Goal: Transaction & Acquisition: Book appointment/travel/reservation

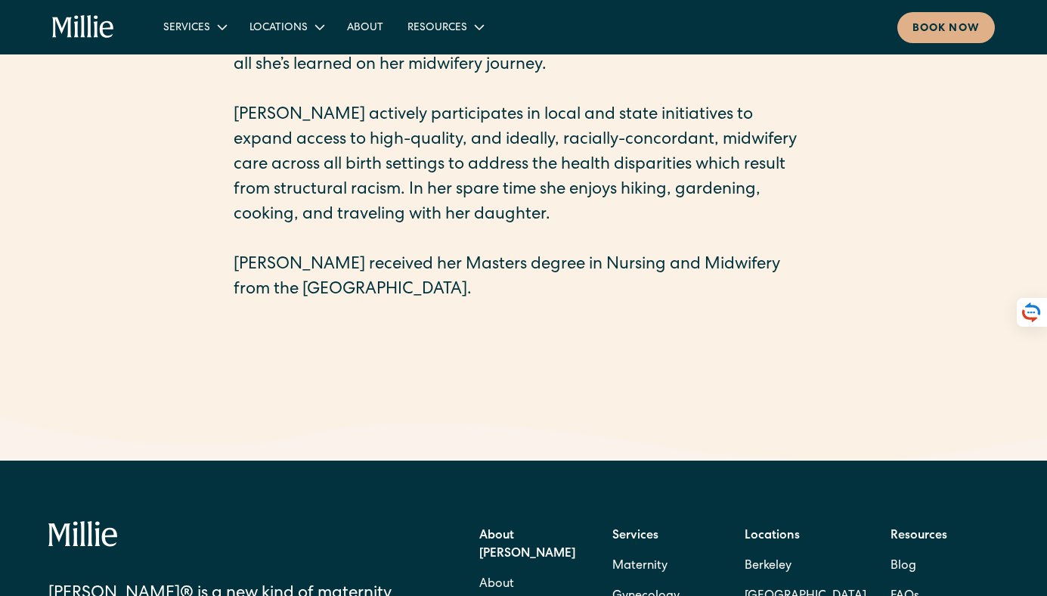
scroll to position [749, 0]
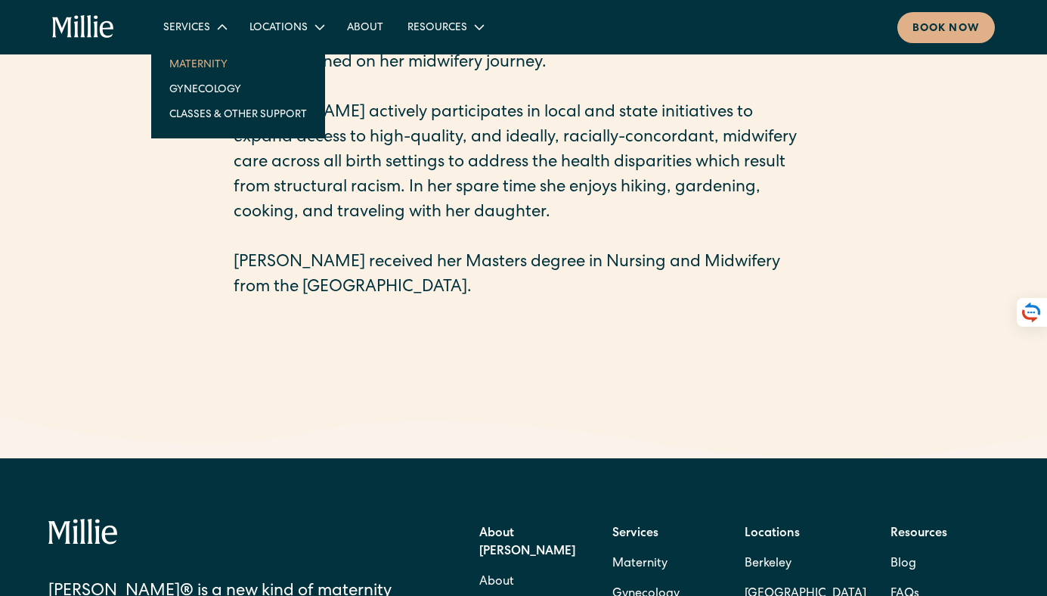
click at [206, 64] on link "Maternity" at bounding box center [238, 63] width 162 height 25
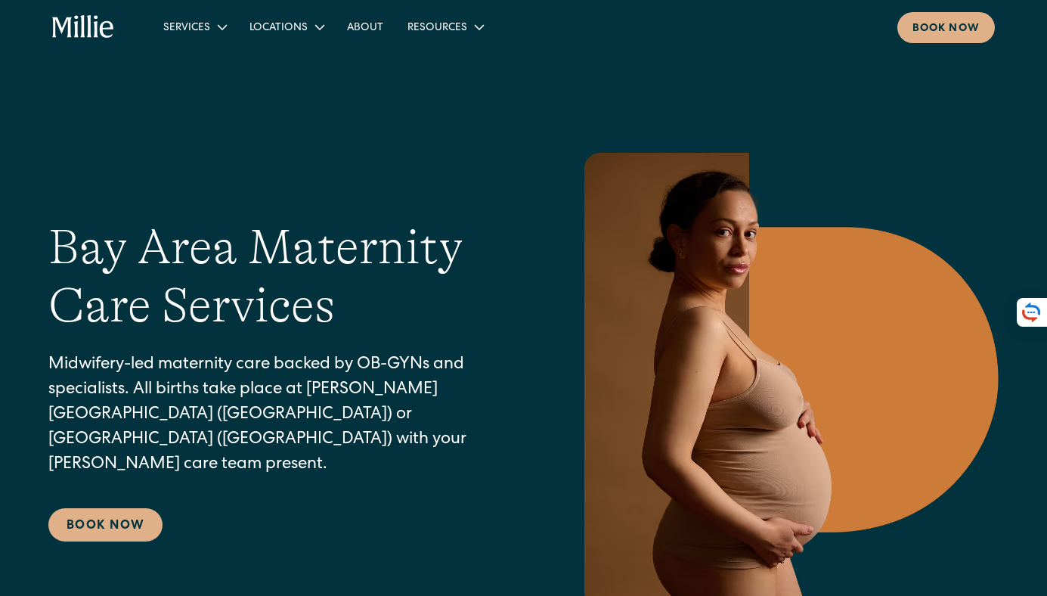
scroll to position [1, 0]
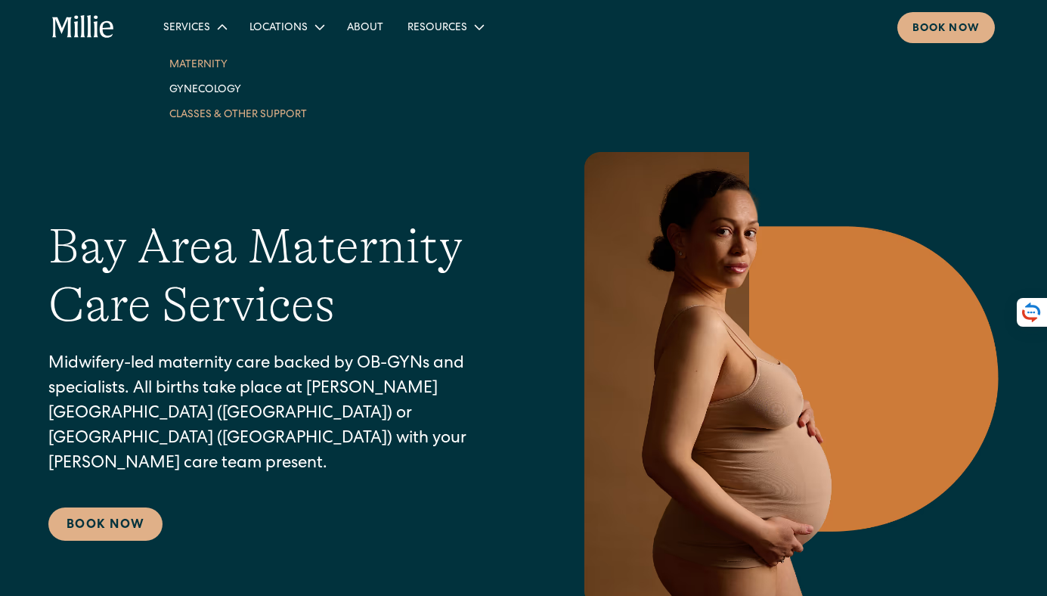
click at [197, 115] on link "Classes & Other Support" at bounding box center [238, 113] width 162 height 25
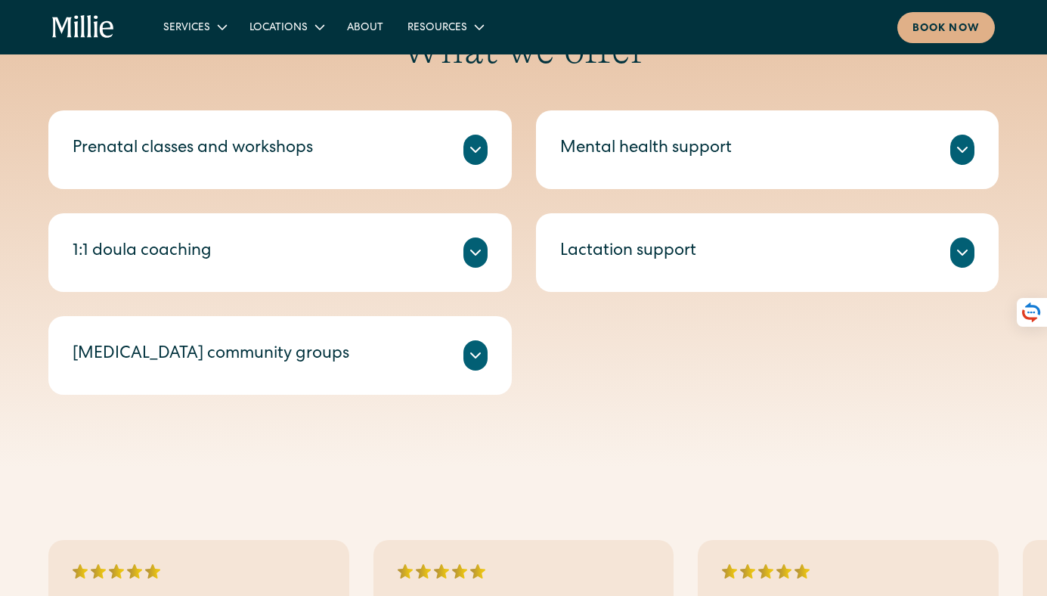
scroll to position [630, 0]
click at [965, 146] on icon at bounding box center [963, 148] width 18 height 18
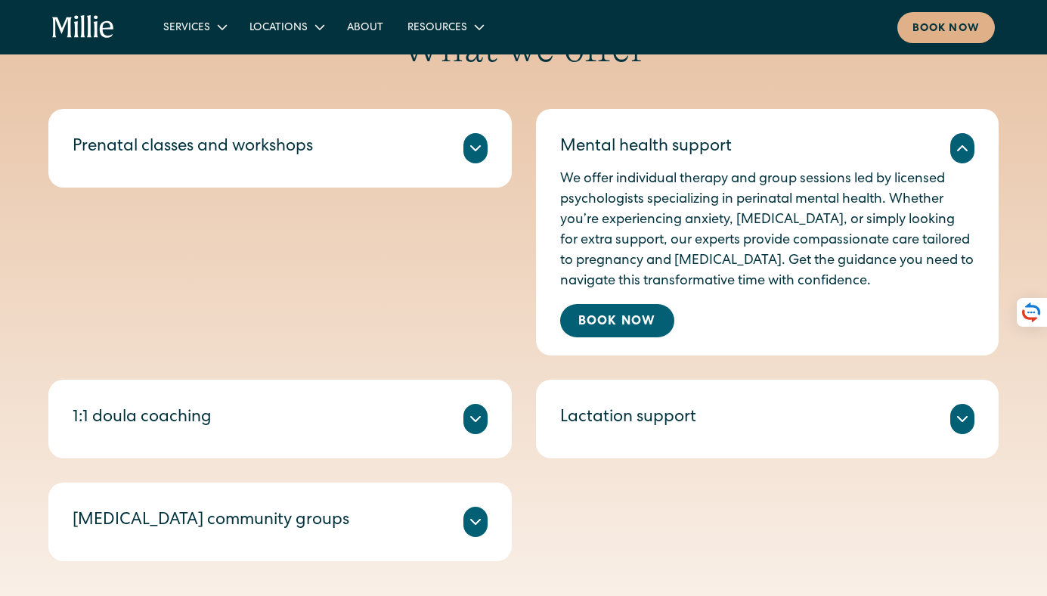
click at [965, 146] on icon at bounding box center [963, 148] width 18 height 18
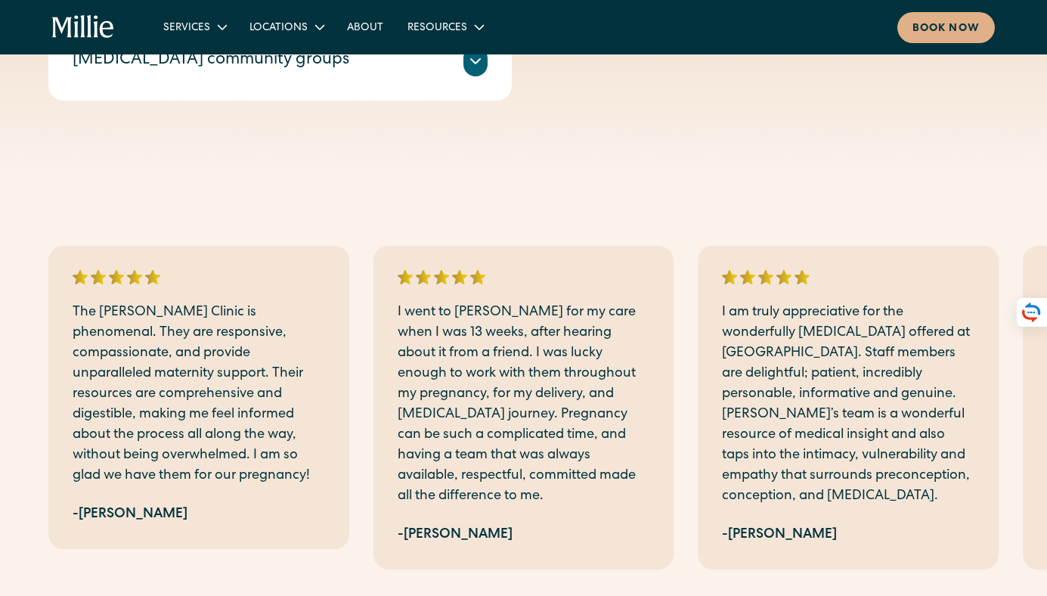
scroll to position [844, 0]
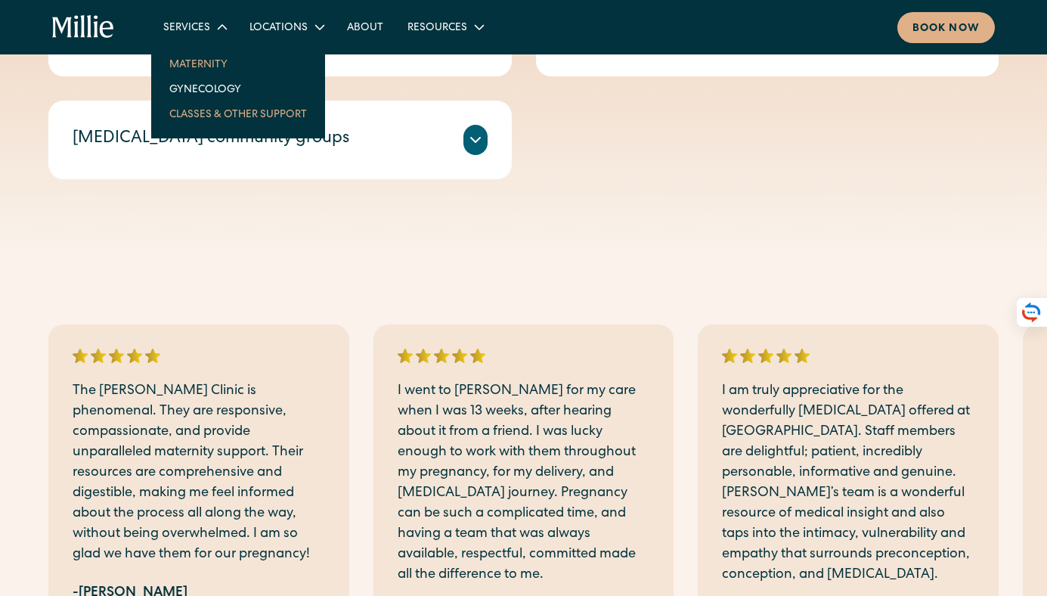
click at [182, 63] on link "Maternity" at bounding box center [238, 63] width 162 height 25
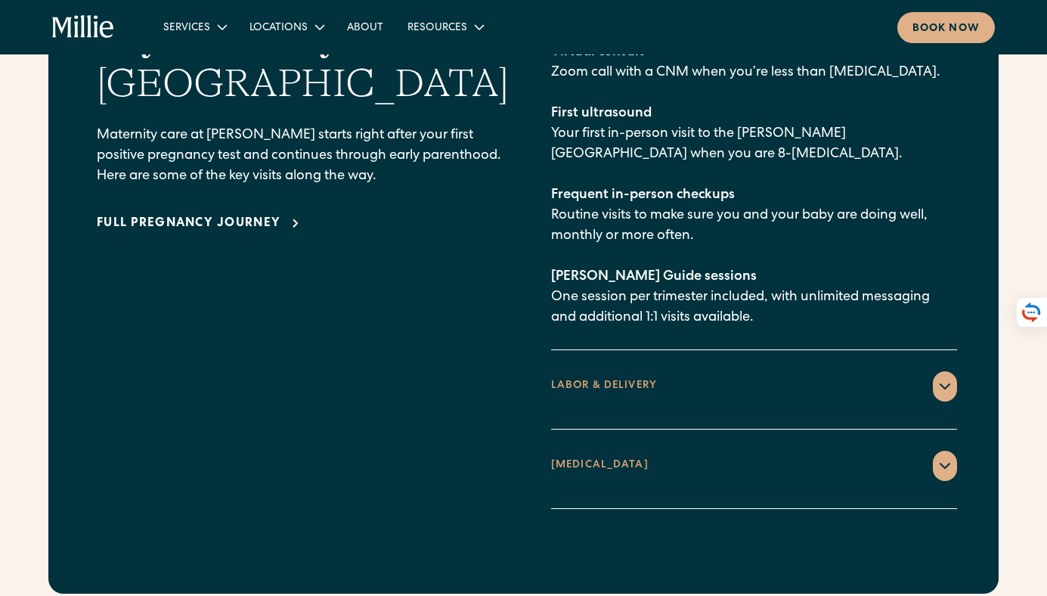
scroll to position [2309, 0]
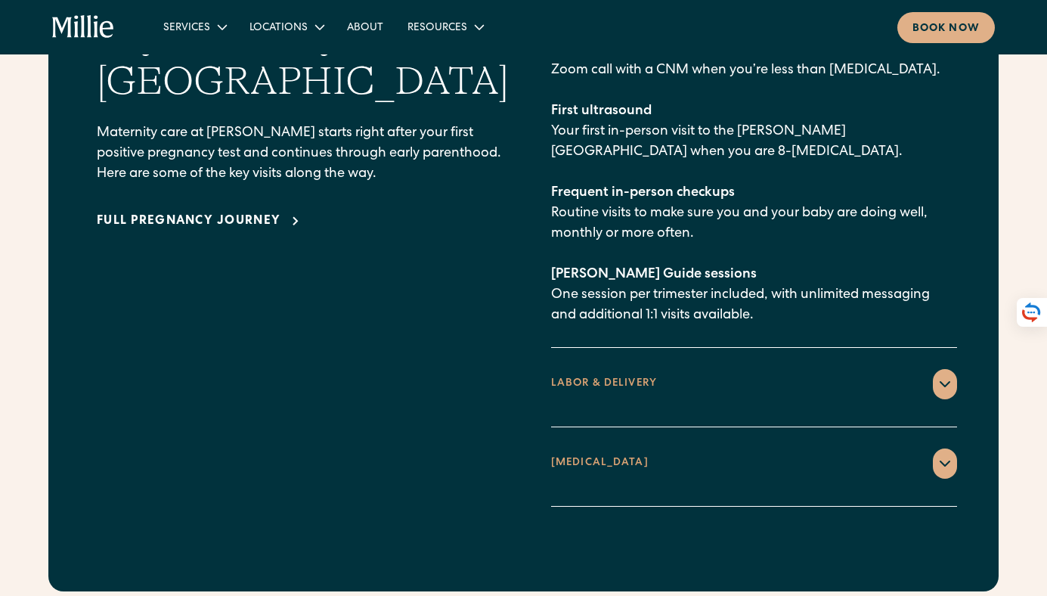
click at [939, 375] on icon at bounding box center [945, 384] width 18 height 18
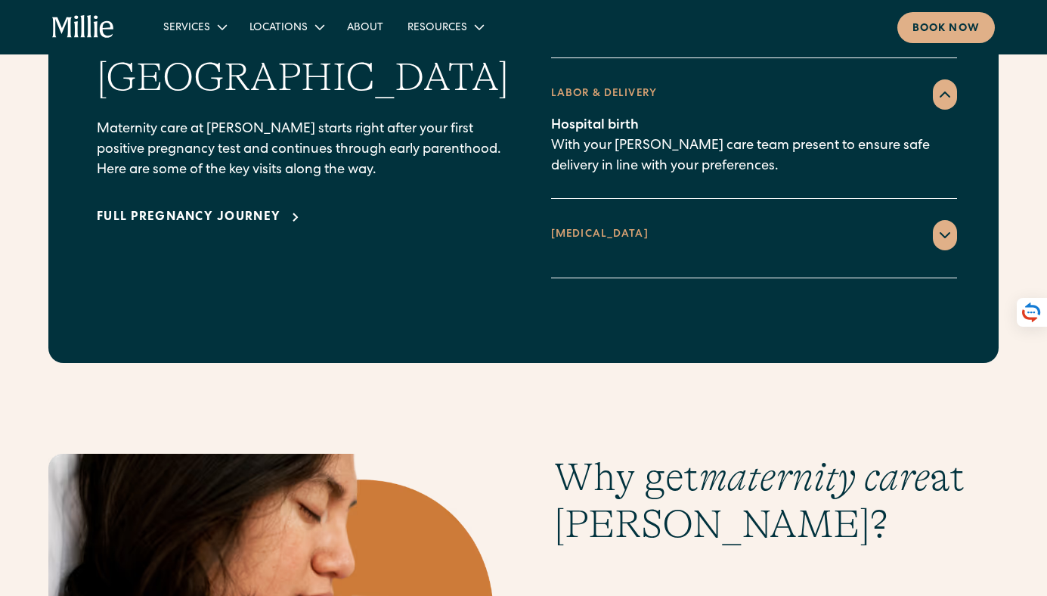
scroll to position [2315, 0]
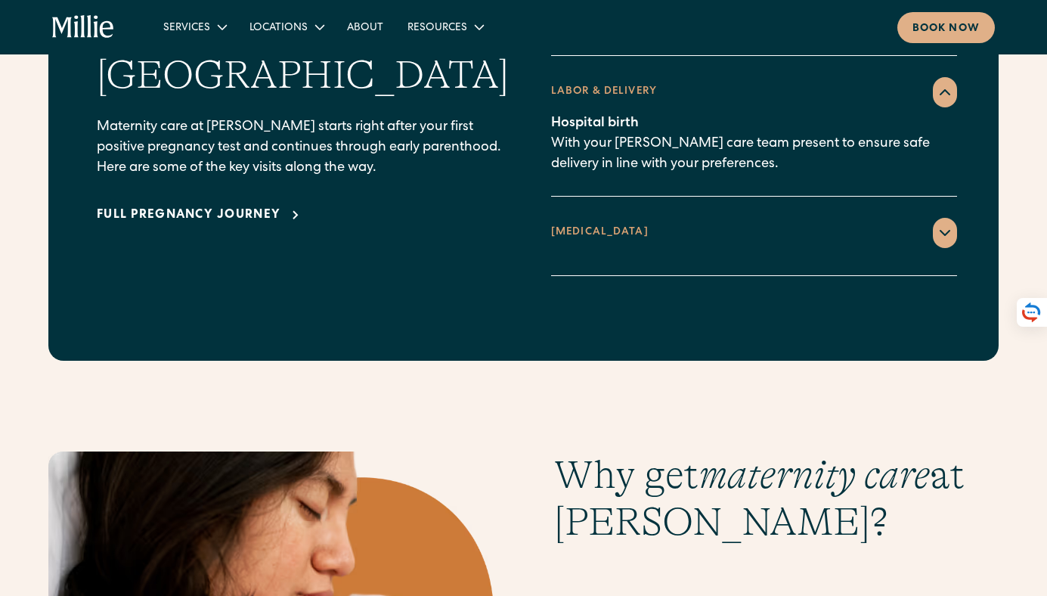
click at [290, 206] on icon at bounding box center [296, 215] width 18 height 18
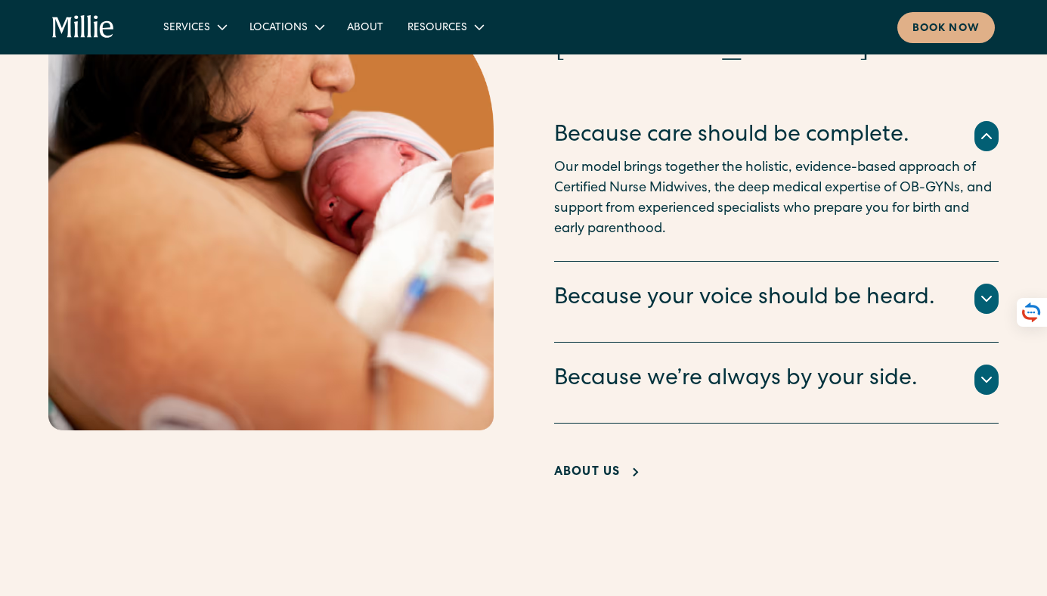
scroll to position [2806, 0]
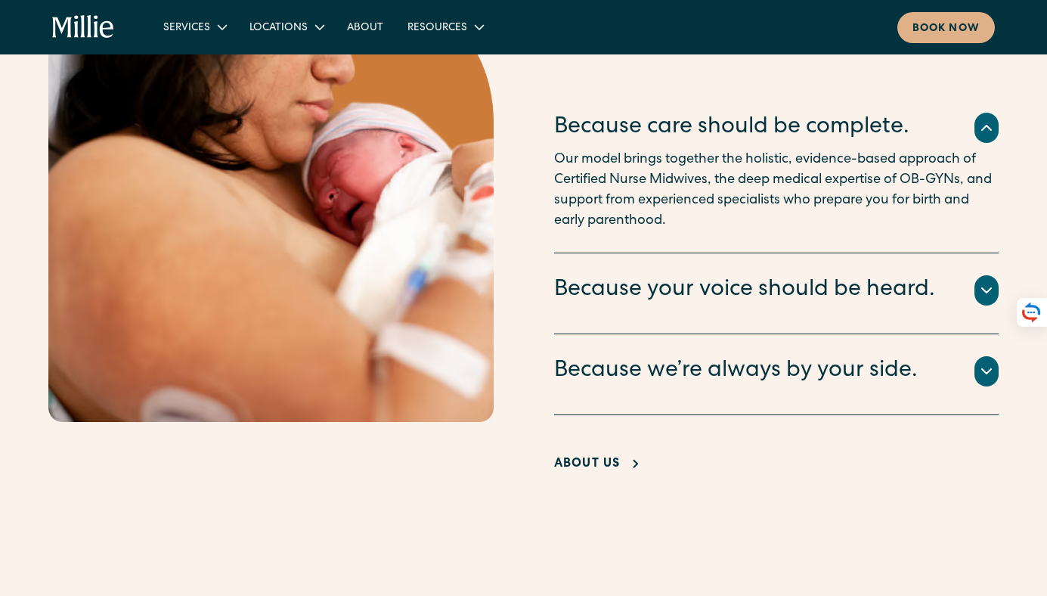
click at [989, 281] on icon at bounding box center [987, 290] width 18 height 18
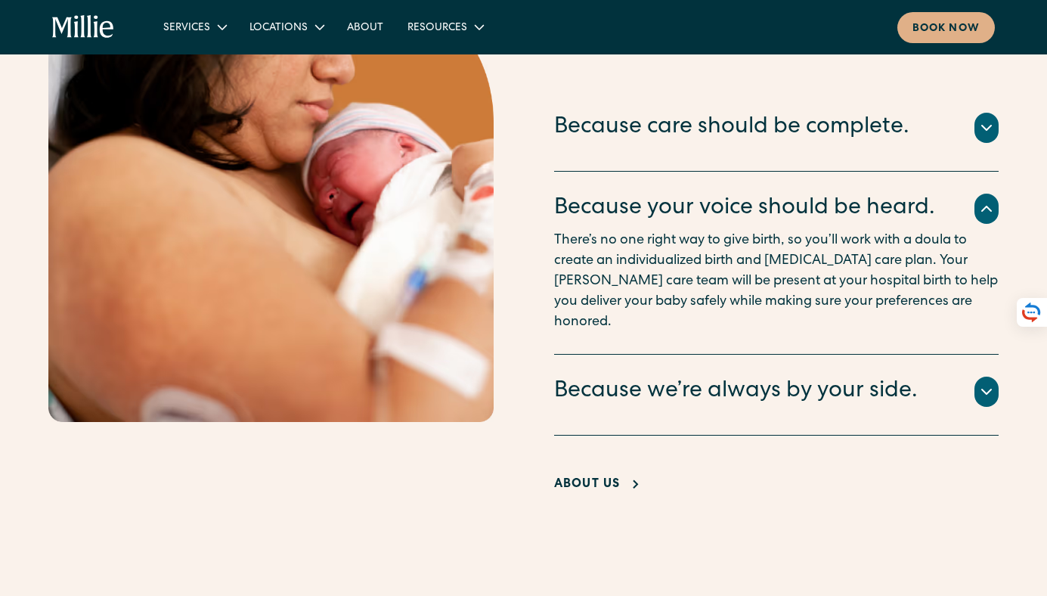
click at [984, 383] on icon at bounding box center [987, 392] width 18 height 18
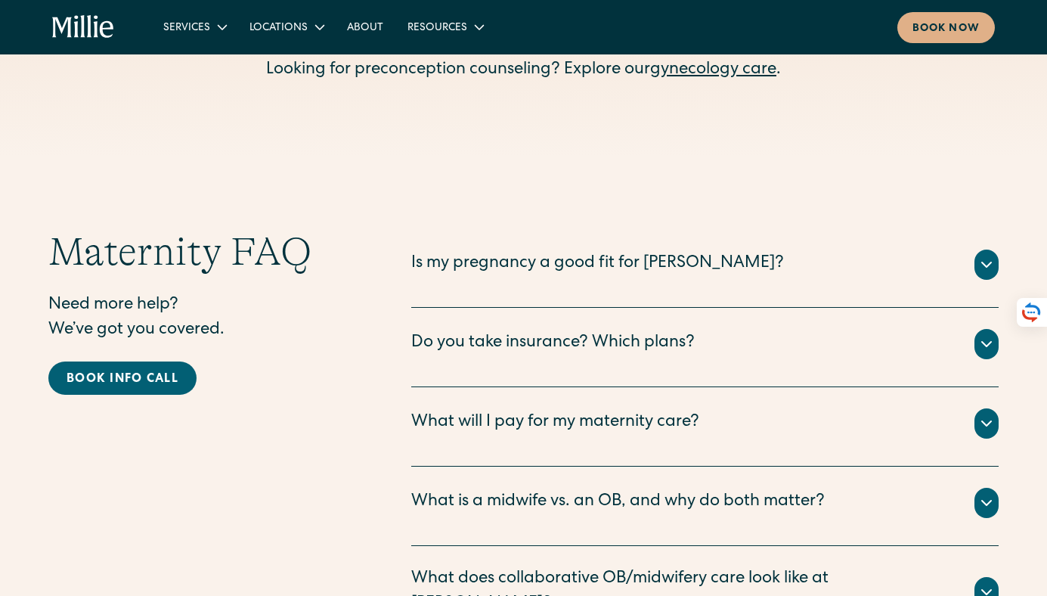
scroll to position [4676, 0]
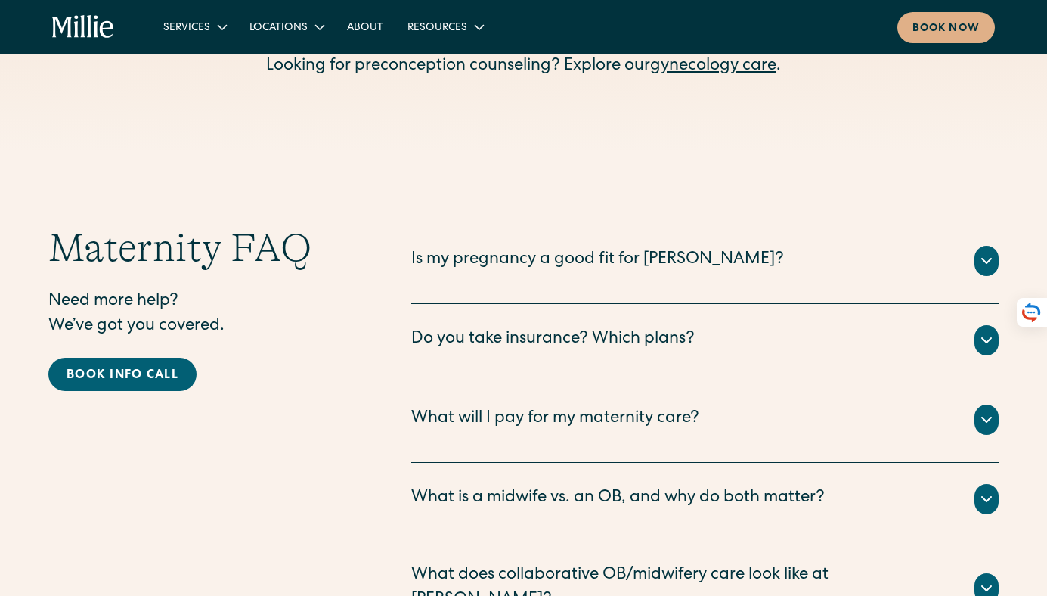
click at [986, 252] on icon at bounding box center [987, 261] width 18 height 18
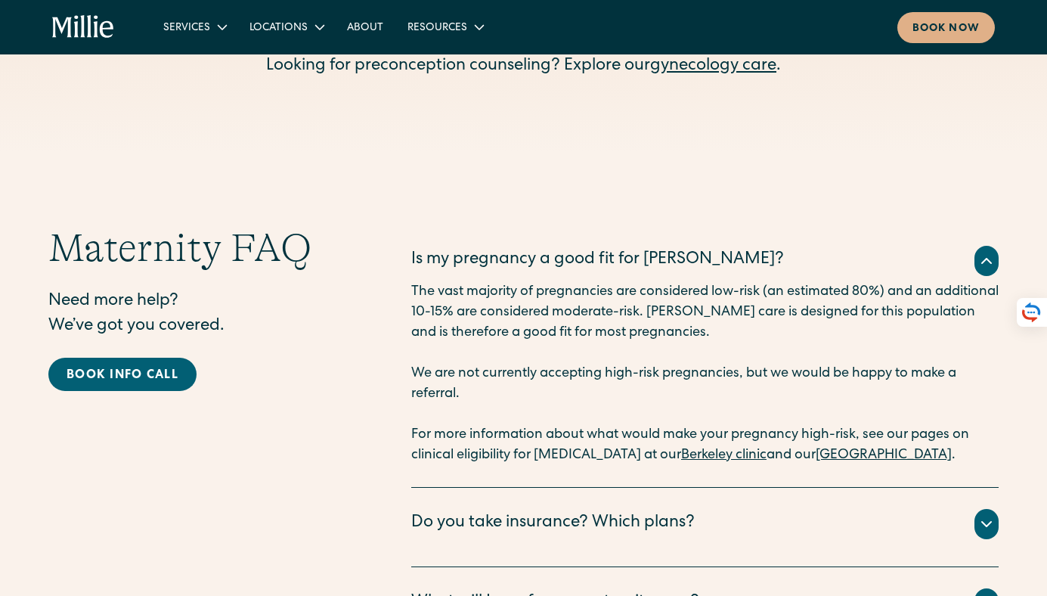
click at [986, 252] on icon at bounding box center [987, 261] width 18 height 18
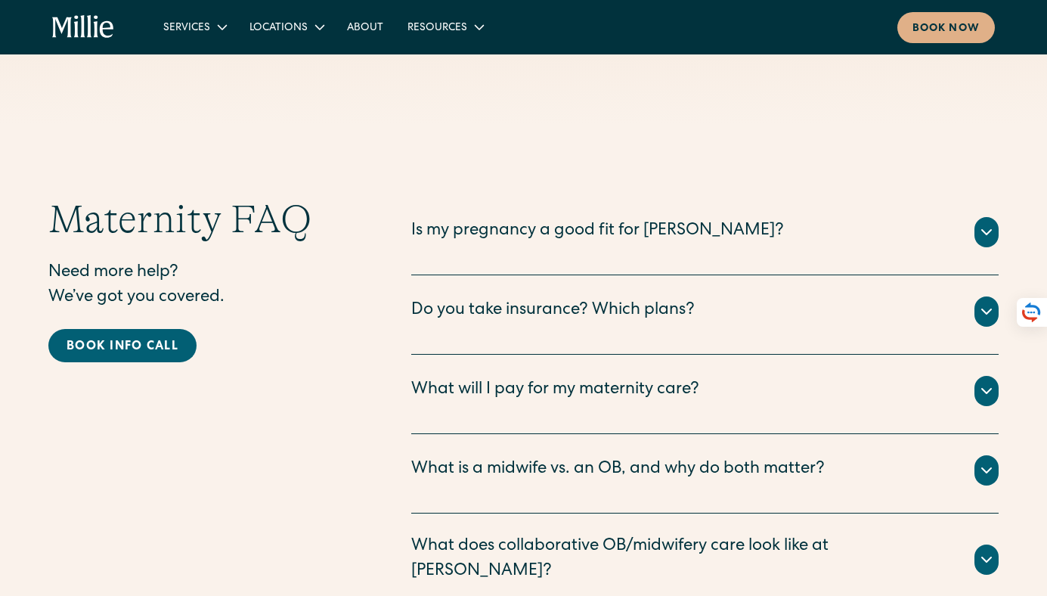
scroll to position [4733, 0]
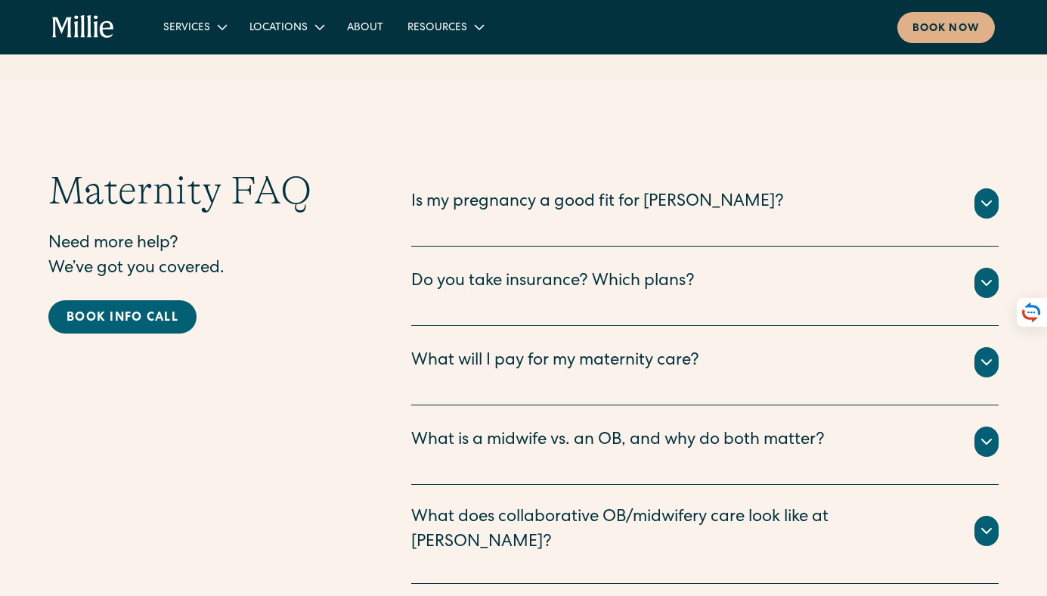
click at [982, 274] on icon at bounding box center [987, 283] width 18 height 18
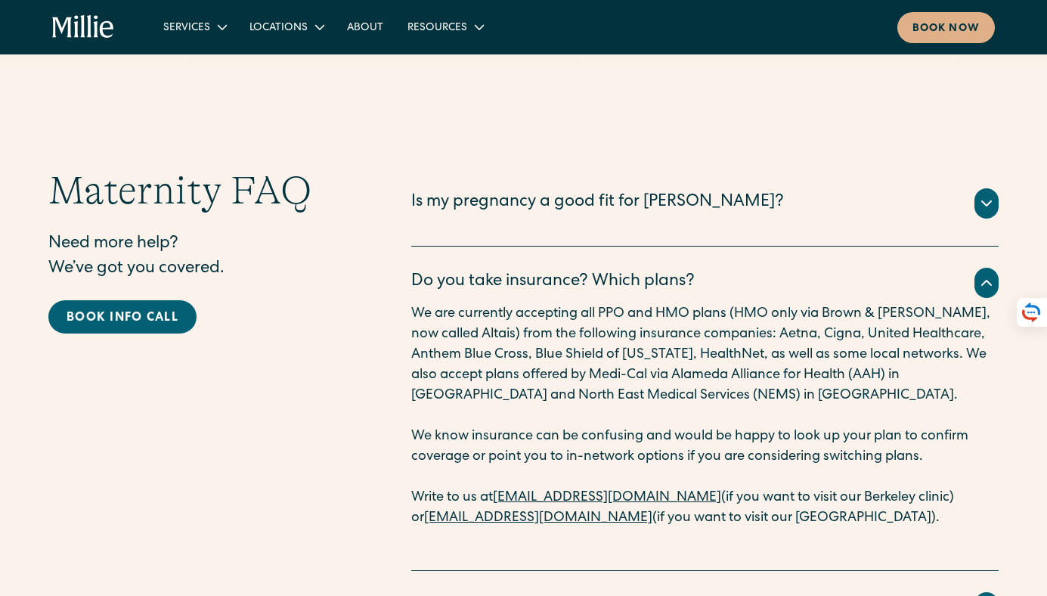
click at [982, 274] on icon at bounding box center [987, 283] width 18 height 18
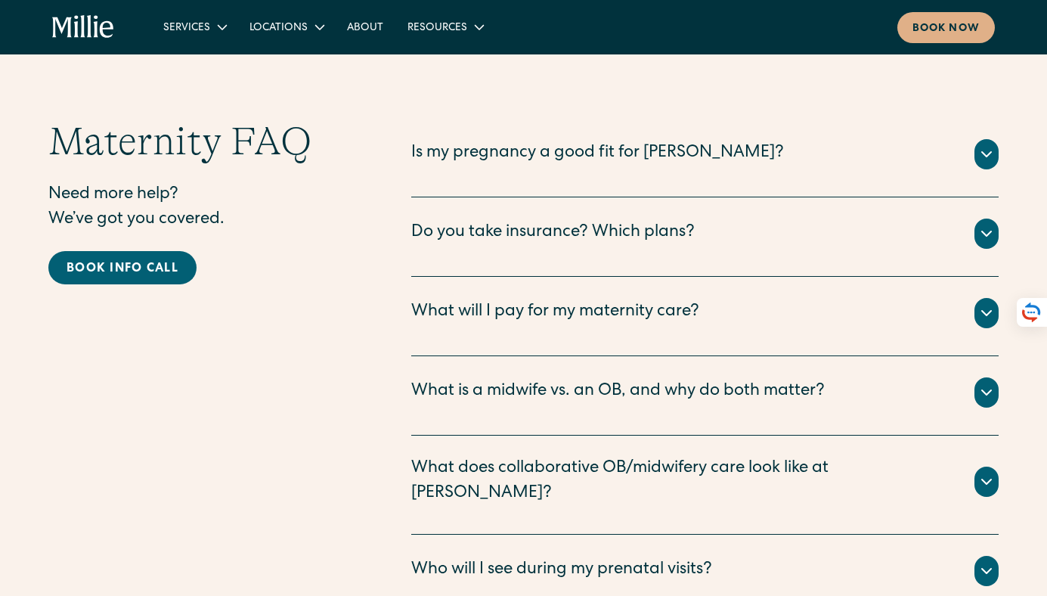
scroll to position [4786, 0]
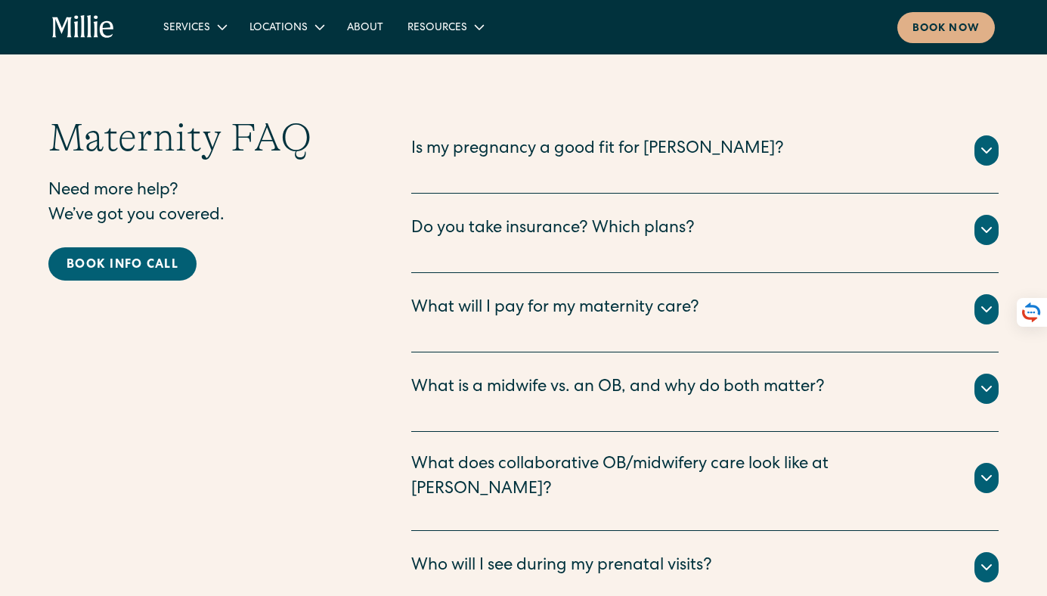
click at [988, 300] on icon at bounding box center [987, 309] width 18 height 18
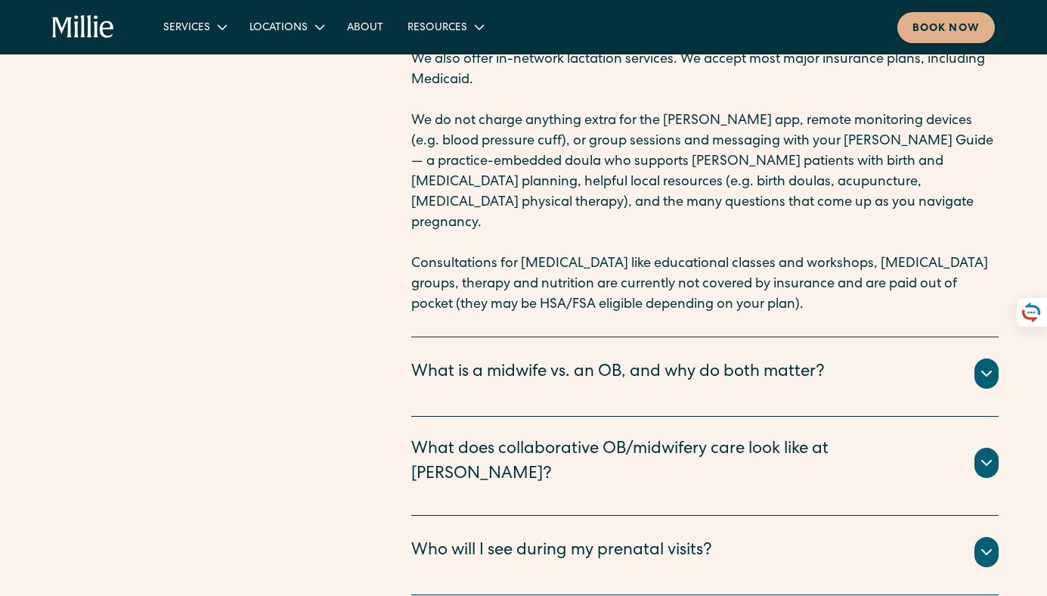
scroll to position [5130, 0]
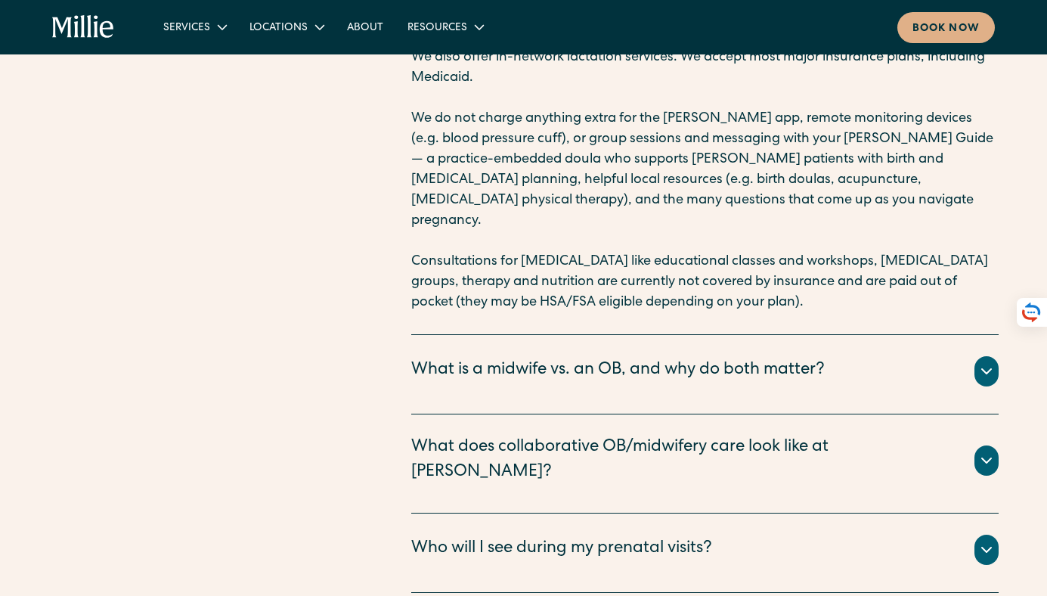
click at [979, 362] on icon at bounding box center [987, 371] width 18 height 18
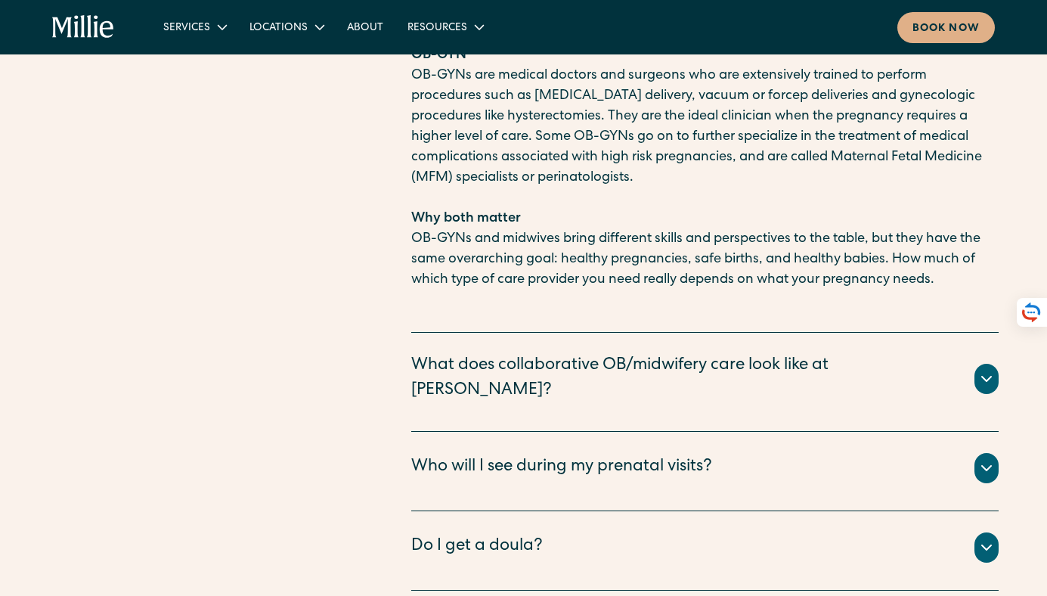
scroll to position [5766, 0]
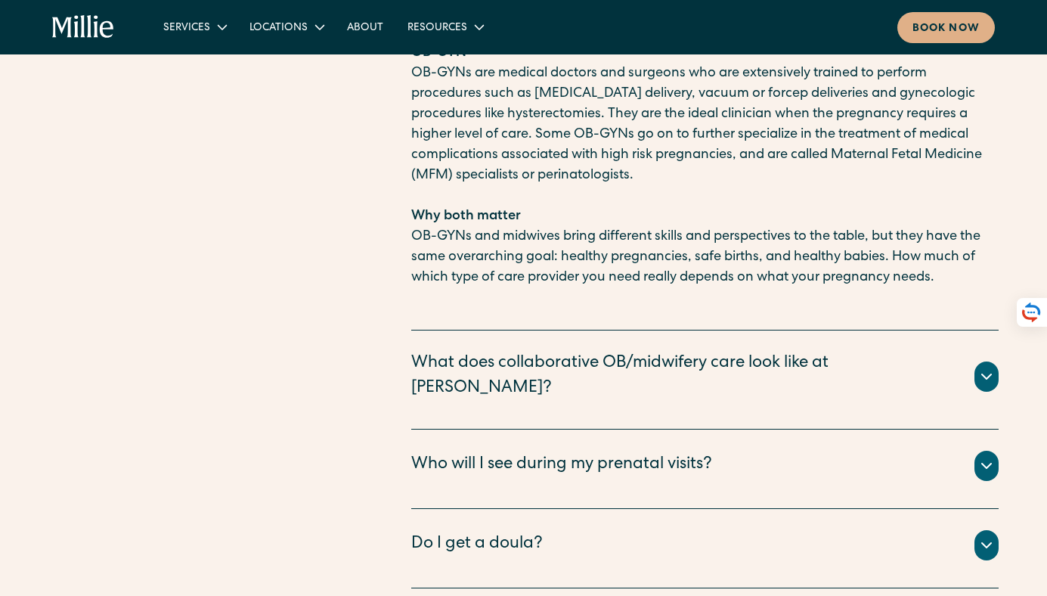
click at [977, 361] on div at bounding box center [987, 376] width 24 height 30
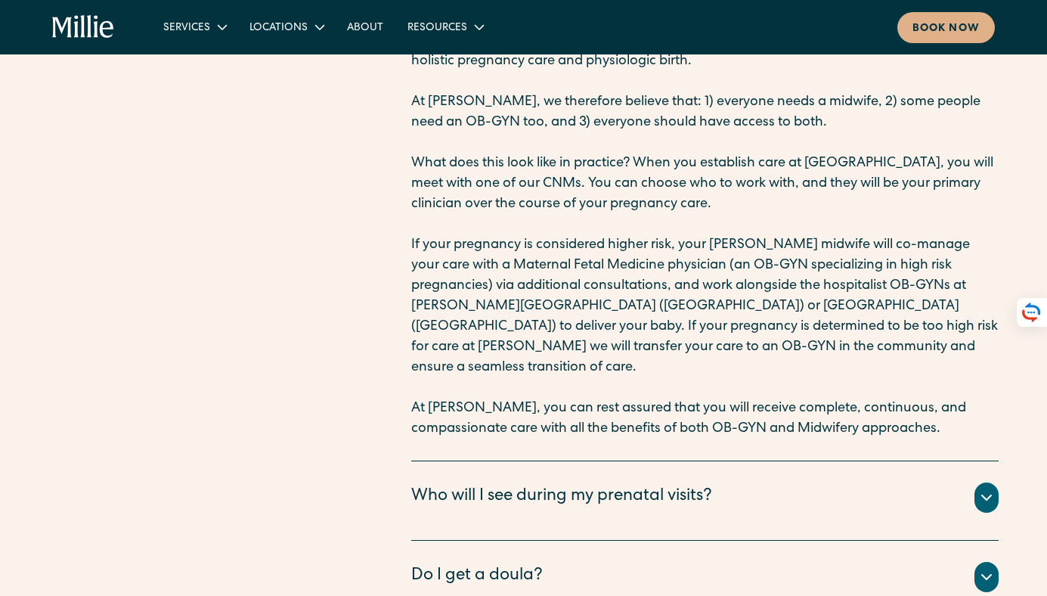
scroll to position [6171, 0]
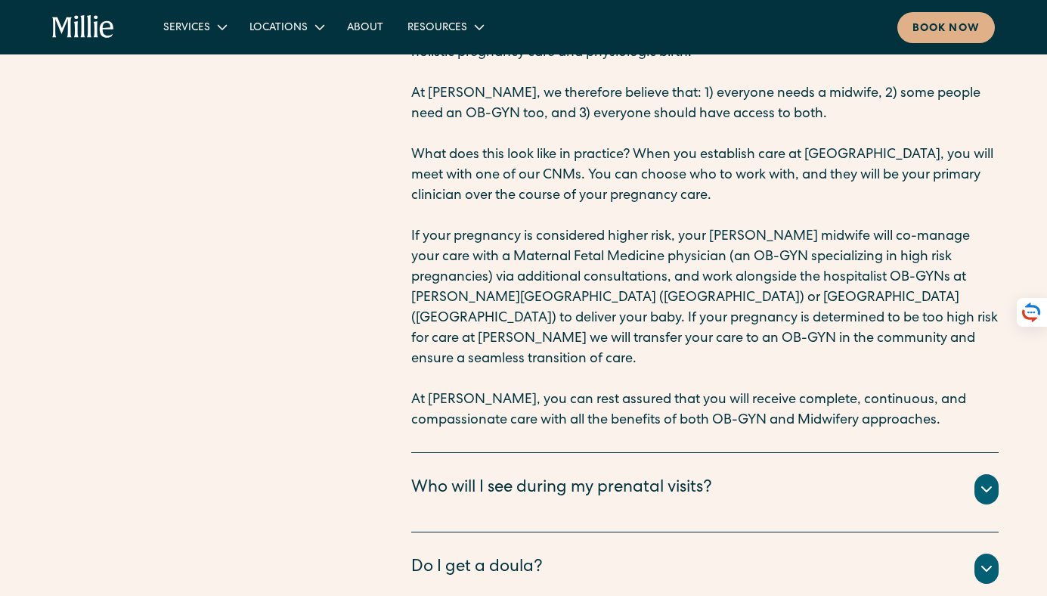
click at [991, 480] on icon at bounding box center [987, 489] width 18 height 18
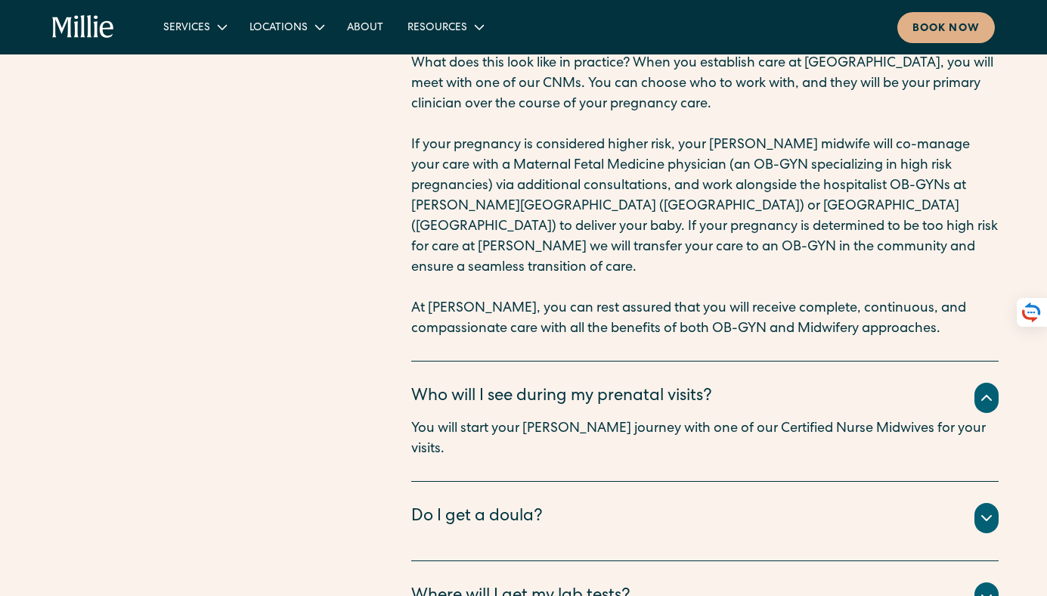
scroll to position [6265, 0]
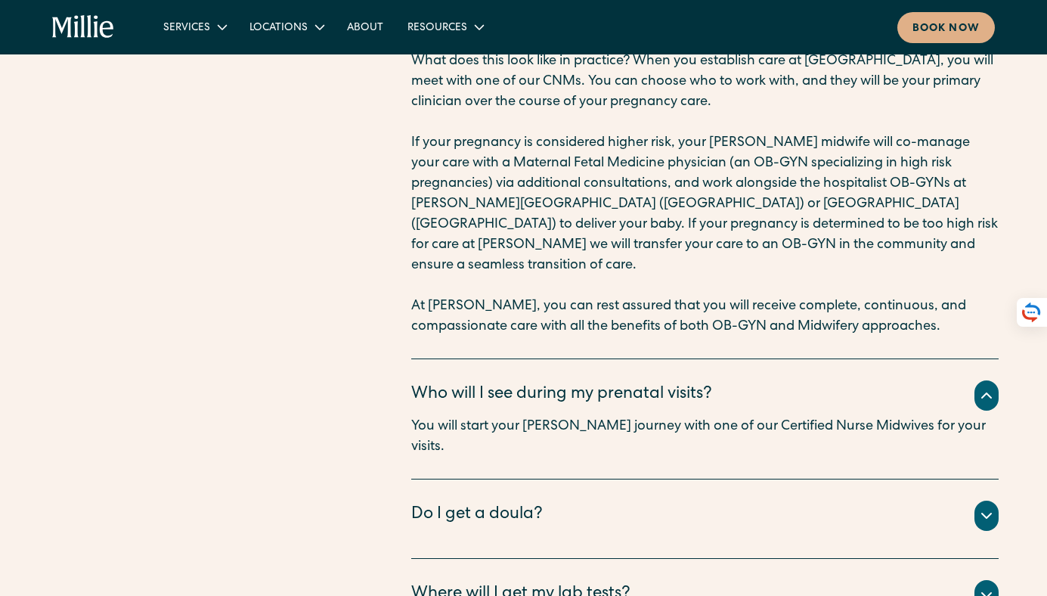
click at [991, 513] on icon at bounding box center [986, 515] width 9 height 5
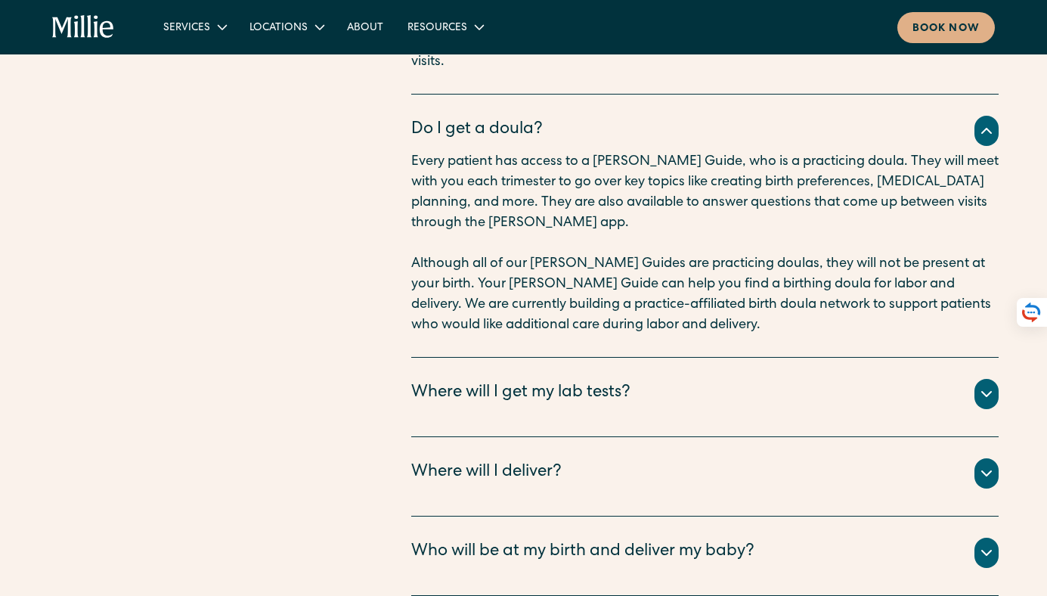
scroll to position [6651, 0]
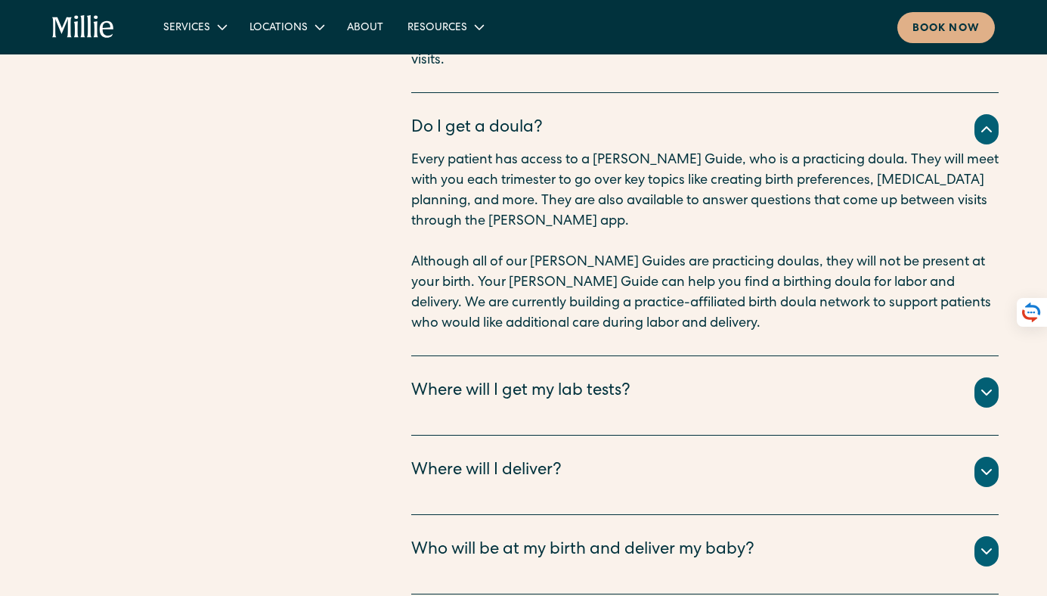
click at [992, 383] on icon at bounding box center [987, 392] width 18 height 18
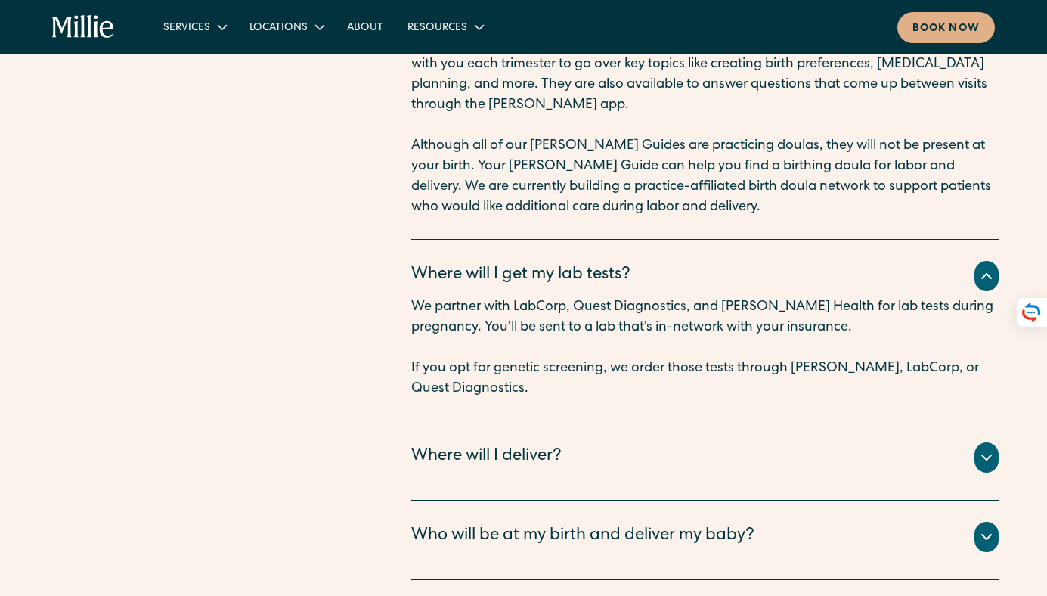
scroll to position [6770, 0]
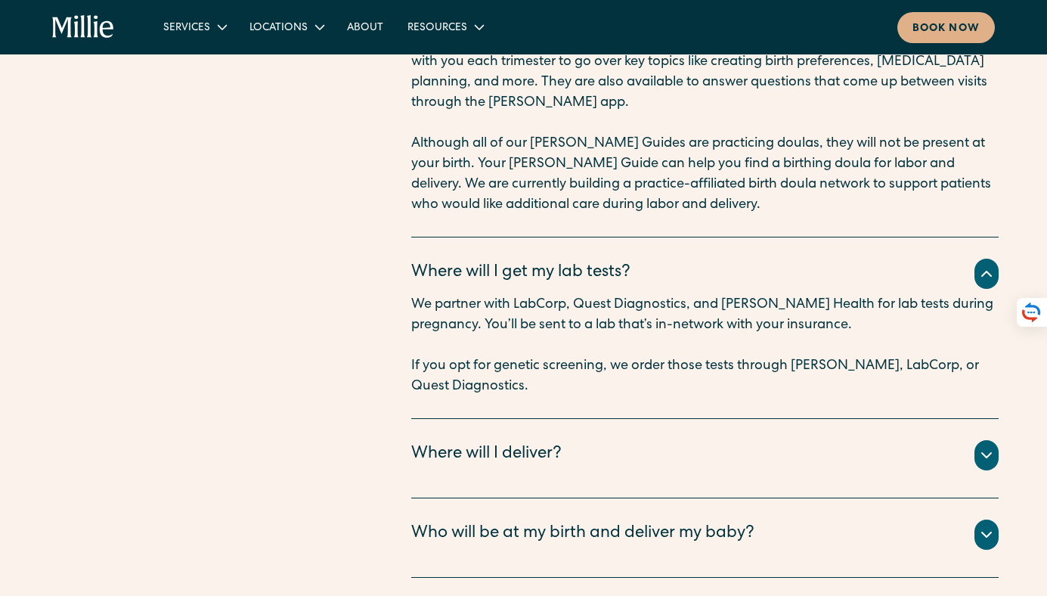
click at [982, 453] on icon at bounding box center [986, 455] width 9 height 5
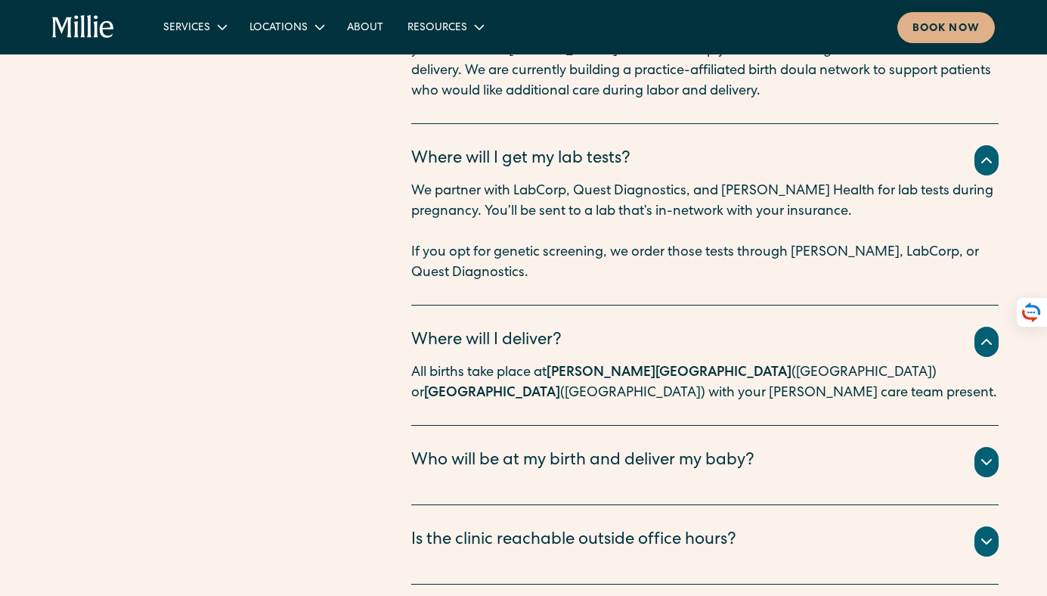
scroll to position [6888, 0]
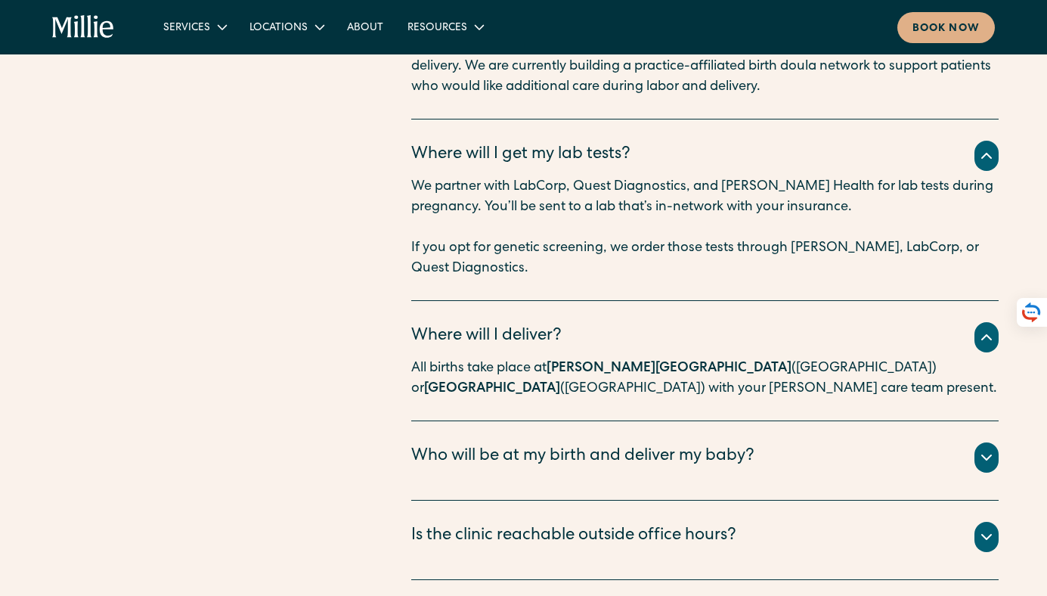
click at [988, 448] on icon at bounding box center [987, 457] width 18 height 18
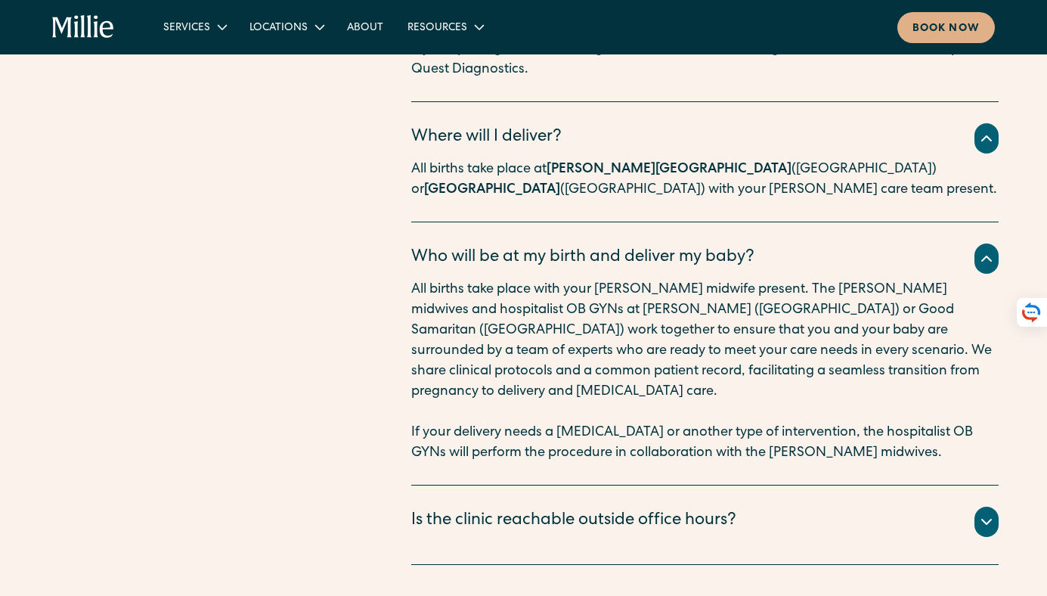
scroll to position [7090, 0]
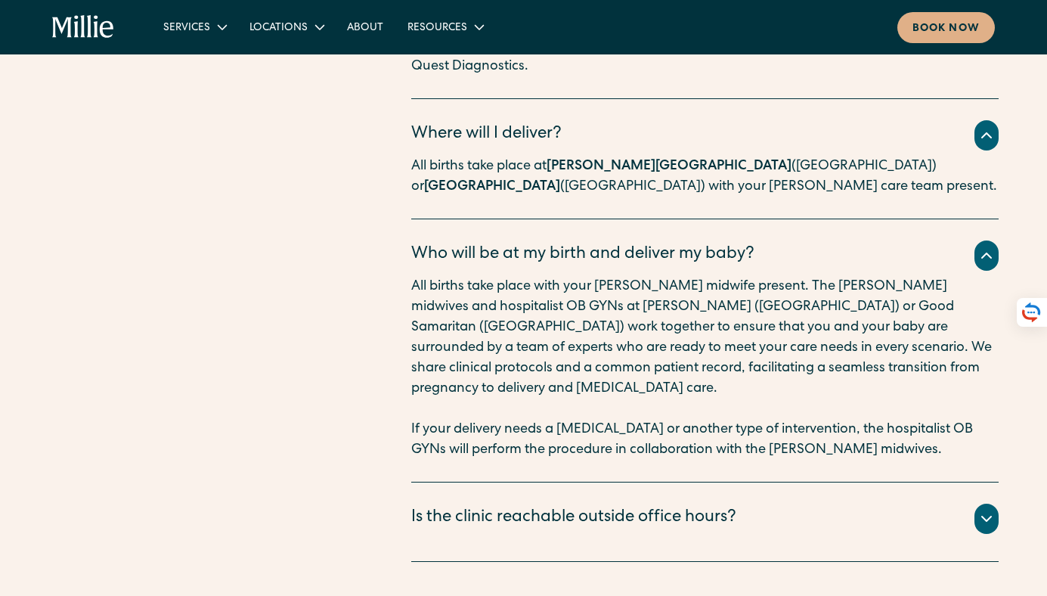
click at [987, 517] on icon at bounding box center [986, 519] width 9 height 5
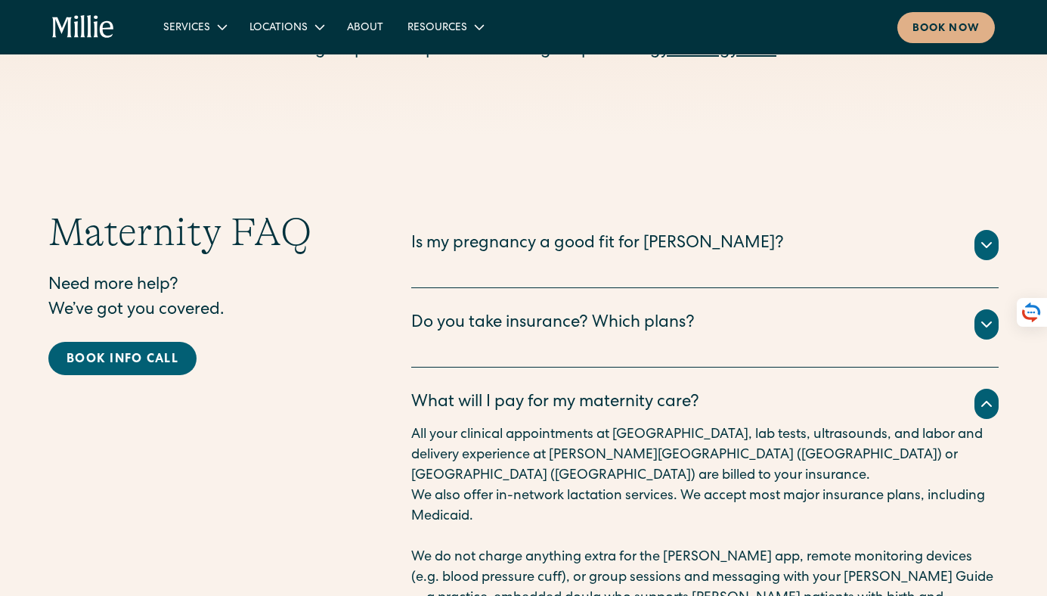
scroll to position [4733, 0]
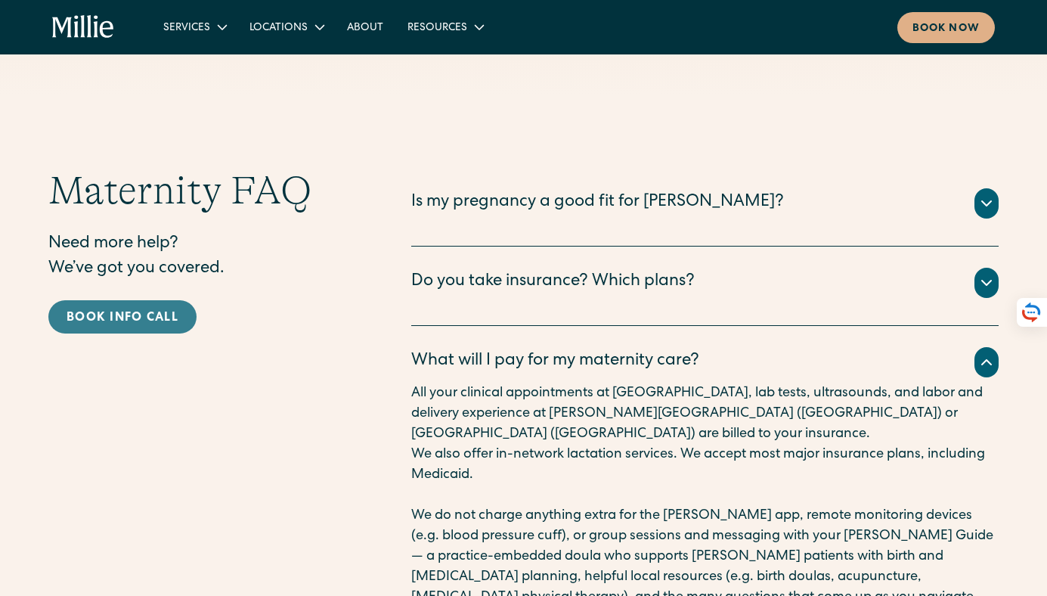
click at [148, 309] on div "Book info call" at bounding box center [123, 318] width 112 height 18
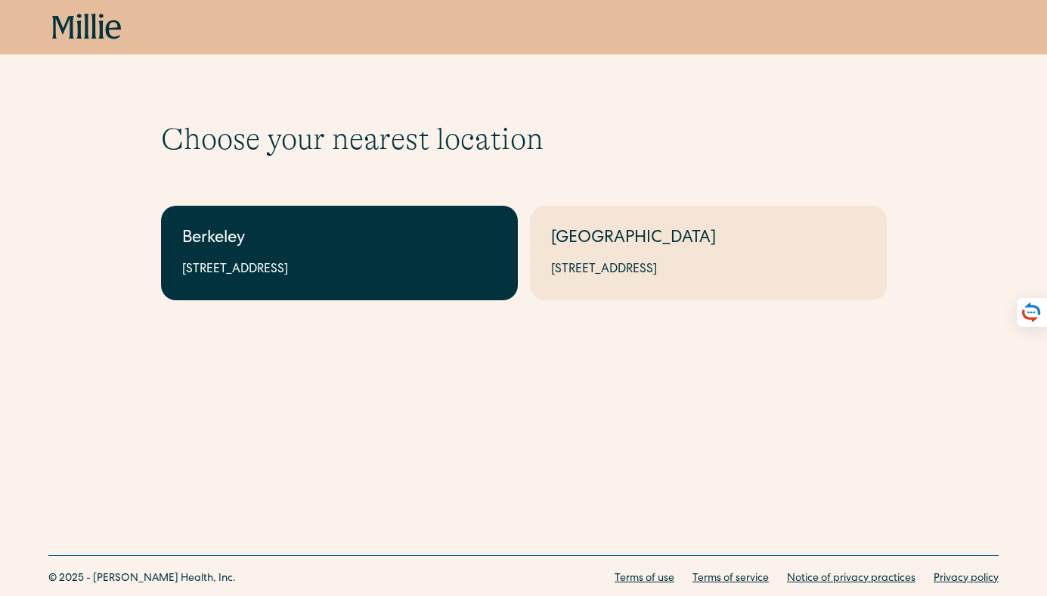
click at [281, 251] on div "Berkeley" at bounding box center [339, 239] width 315 height 25
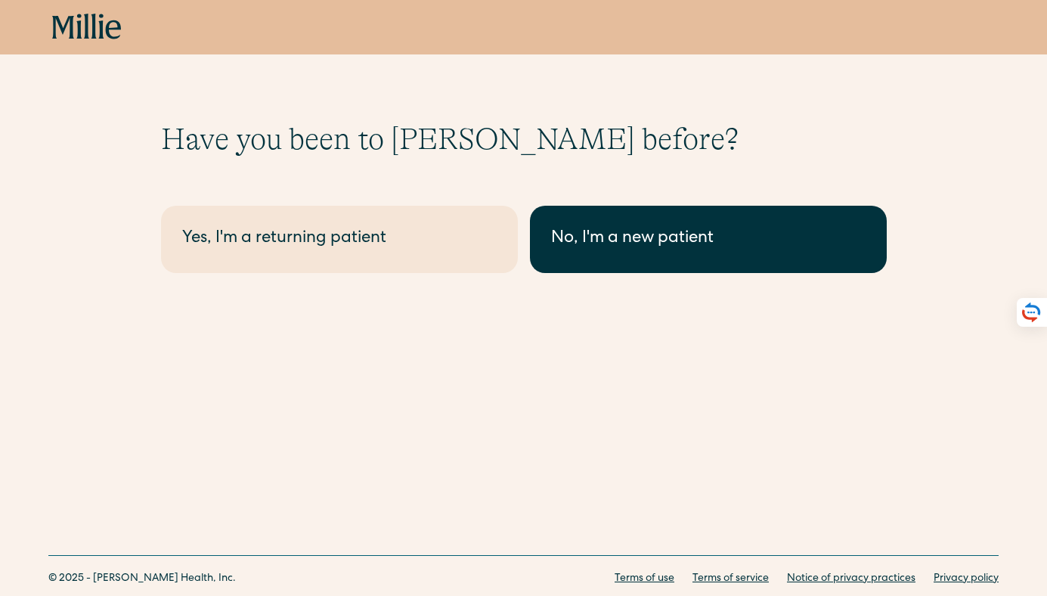
click at [597, 256] on link "No, I'm a new patient" at bounding box center [708, 239] width 357 height 67
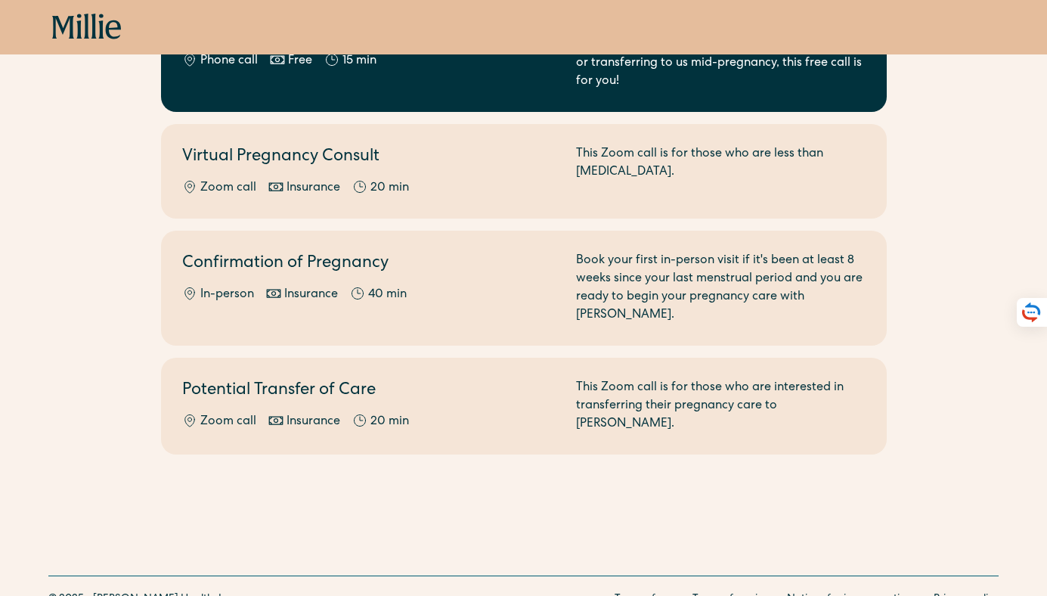
scroll to position [267, 0]
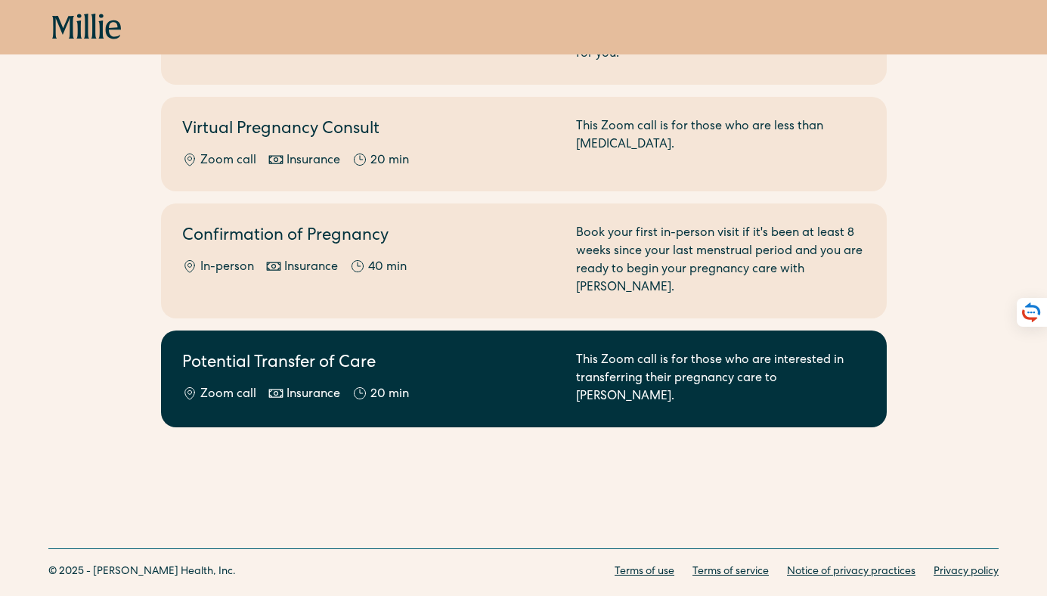
click at [608, 352] on div "This Zoom call is for those who are interested in transferring their pregnancy …" at bounding box center [721, 379] width 290 height 54
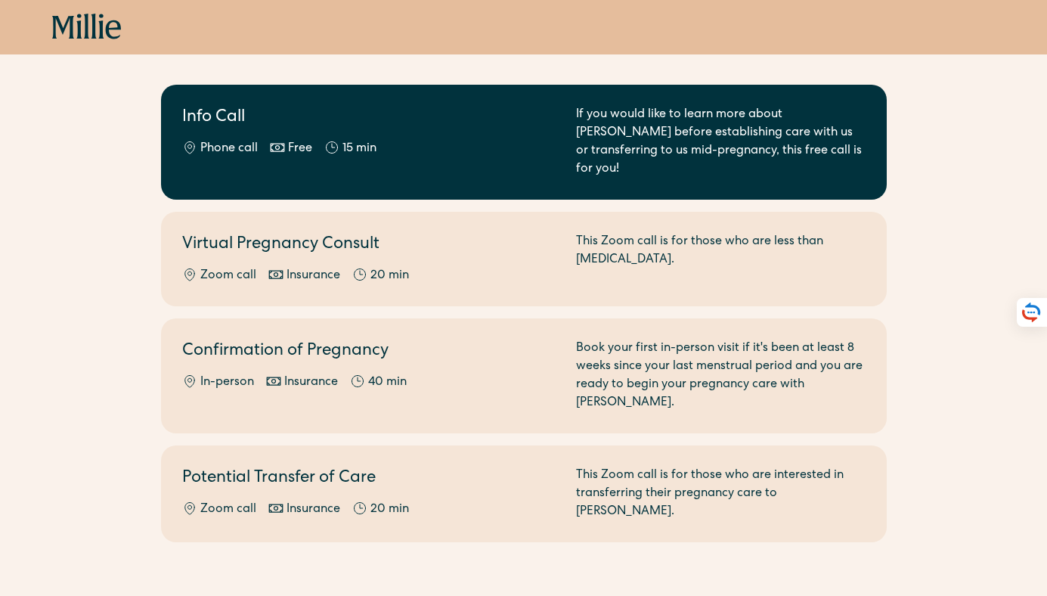
scroll to position [150, 0]
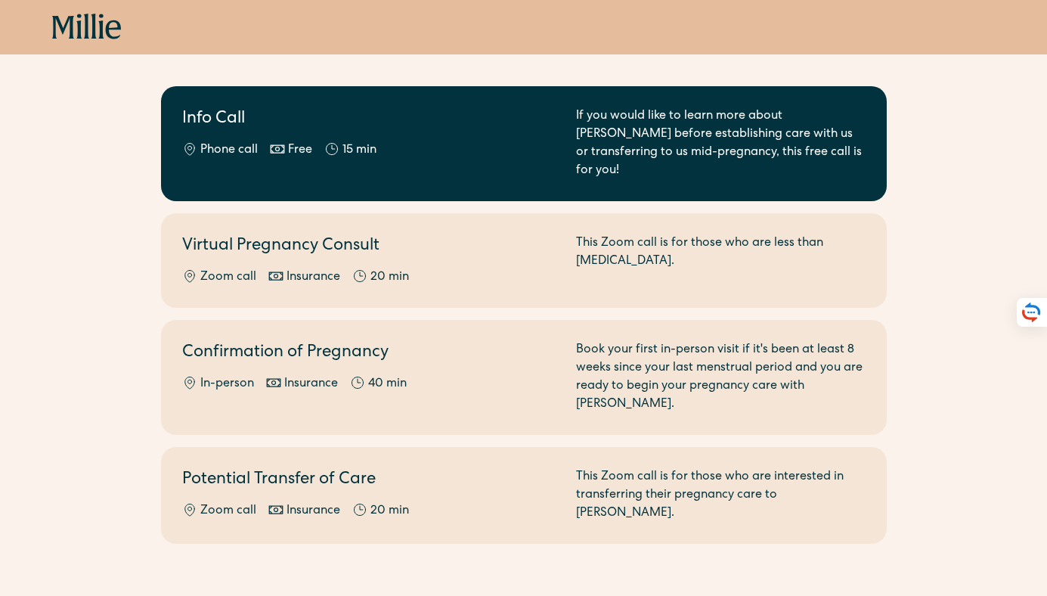
click at [415, 143] on div "Phone call Free 15 min" at bounding box center [370, 150] width 376 height 18
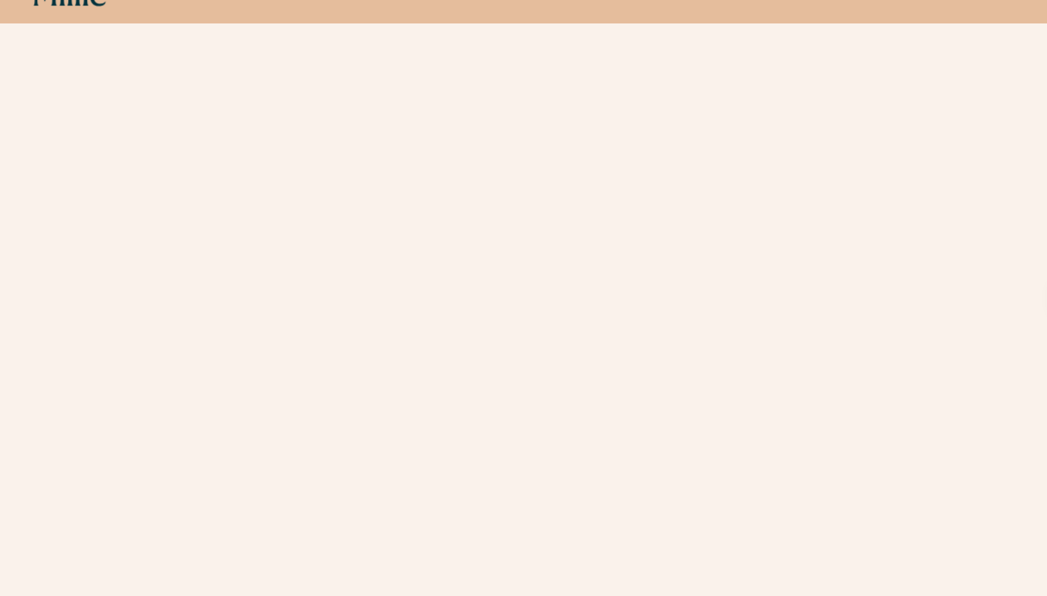
scroll to position [1723, 0]
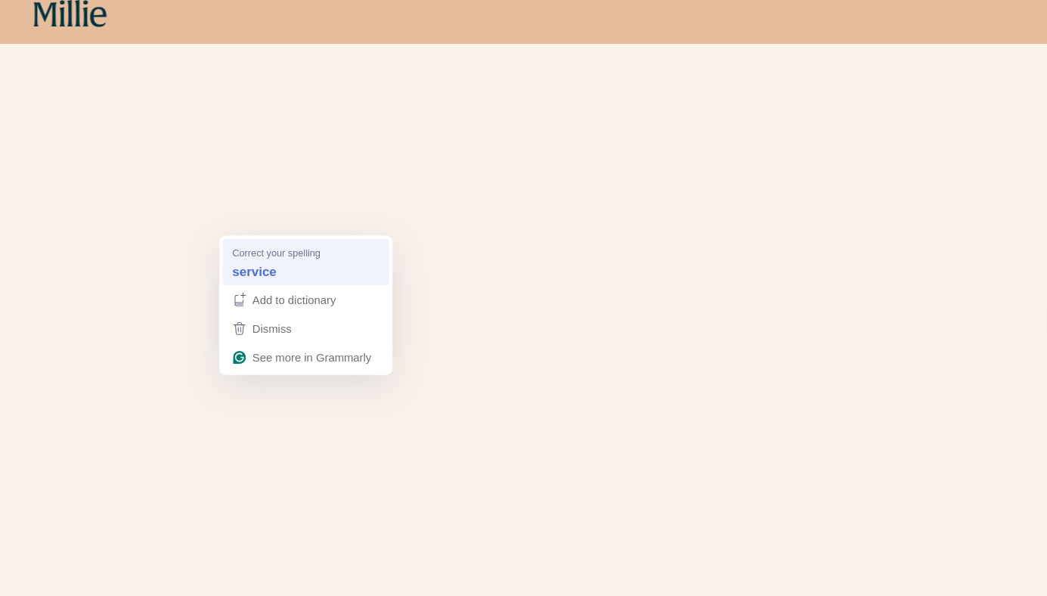
click at [259, 247] on span "Correct your spelling" at bounding box center [281, 252] width 83 height 14
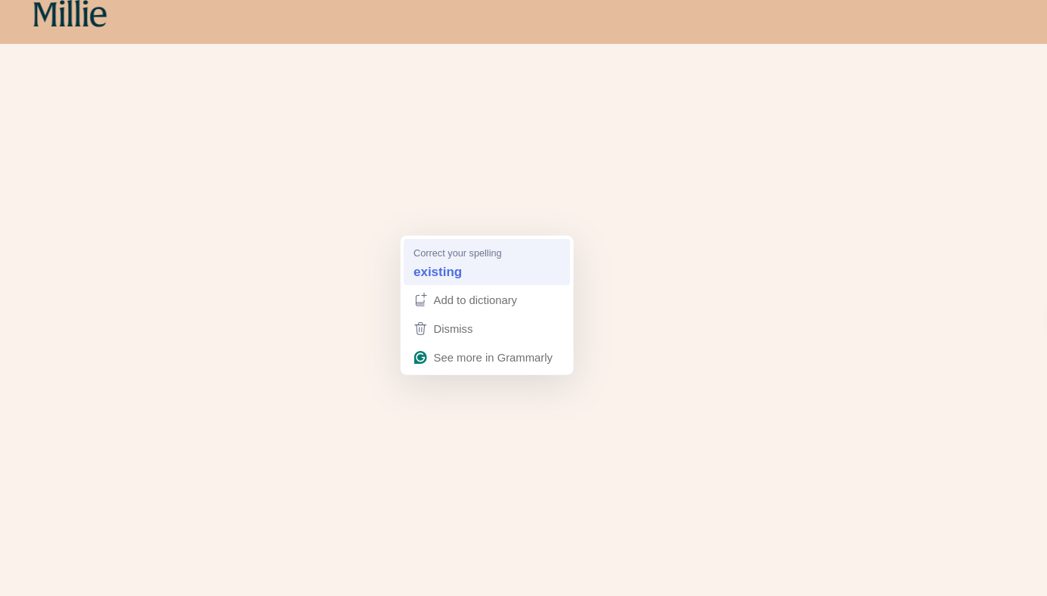
click at [434, 242] on div "Correct your spelling existing" at bounding box center [480, 261] width 145 height 44
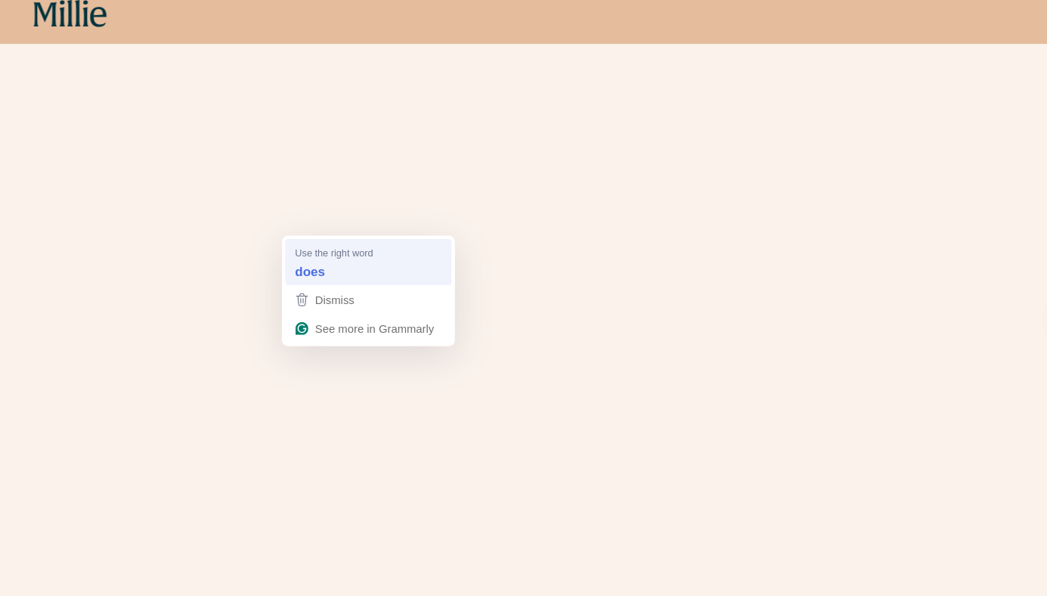
click at [311, 253] on span "Use the right word" at bounding box center [335, 252] width 73 height 14
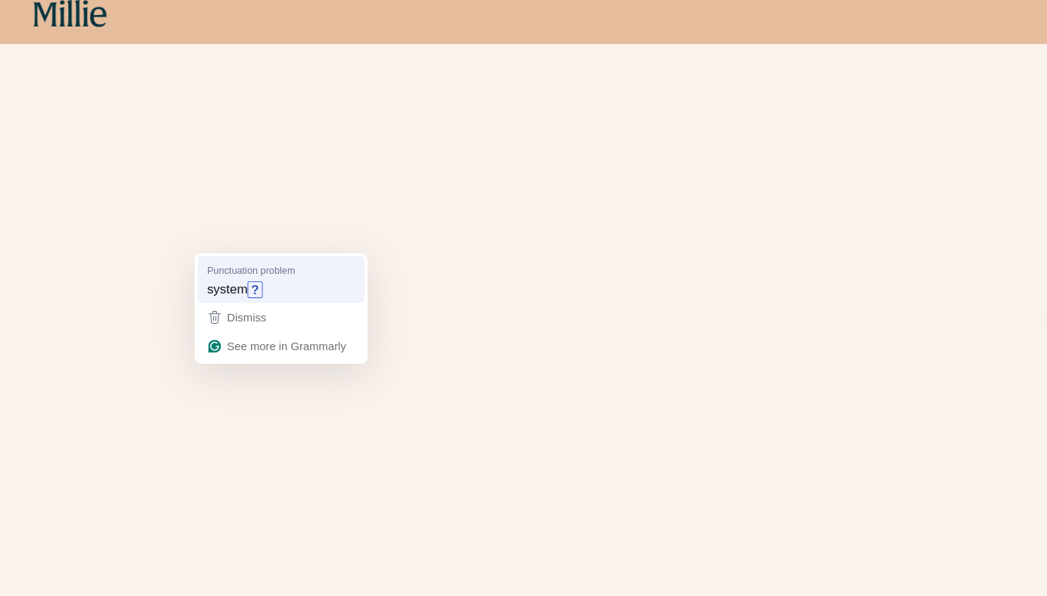
click at [241, 258] on div "Punctuation problem system ?" at bounding box center [285, 278] width 145 height 44
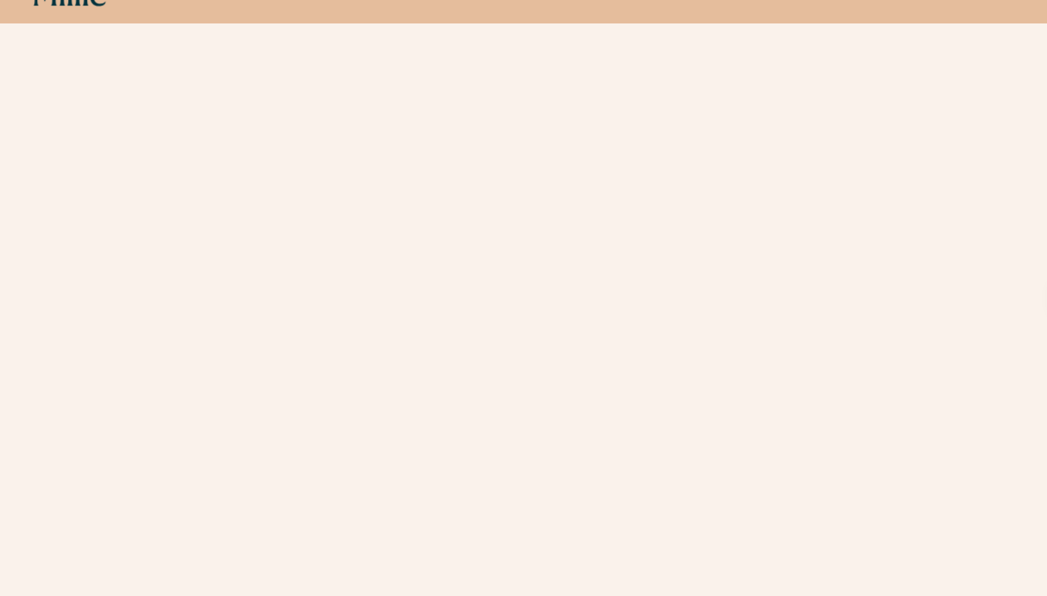
scroll to position [386, 0]
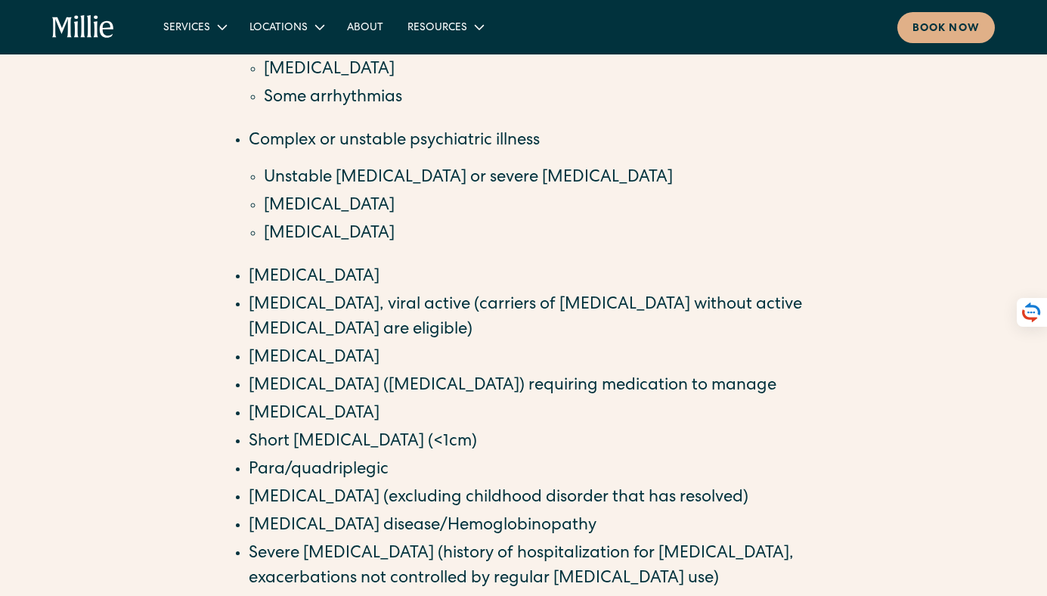
scroll to position [771, 0]
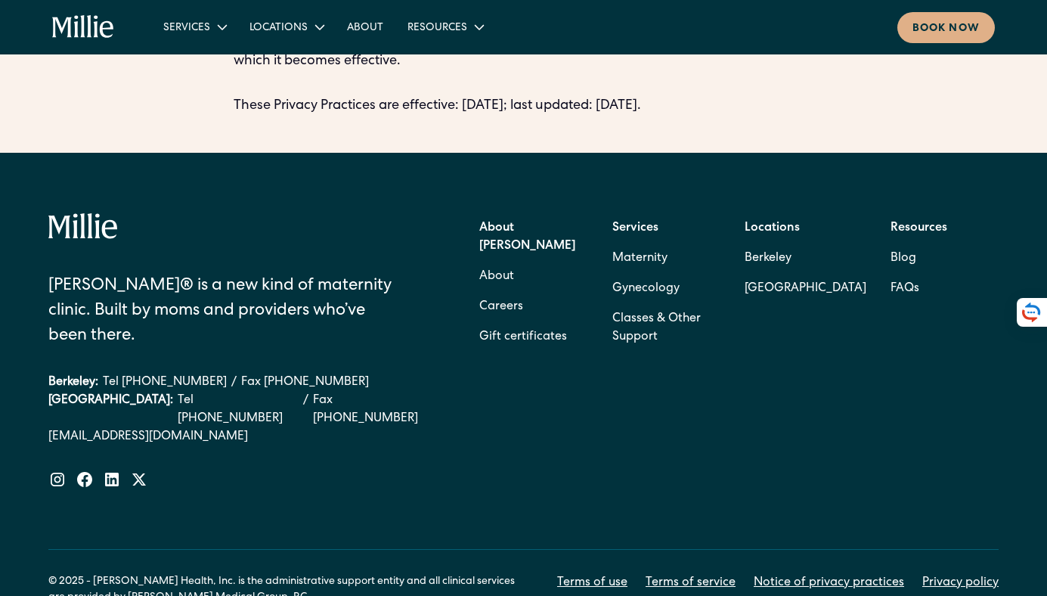
scroll to position [4527, 0]
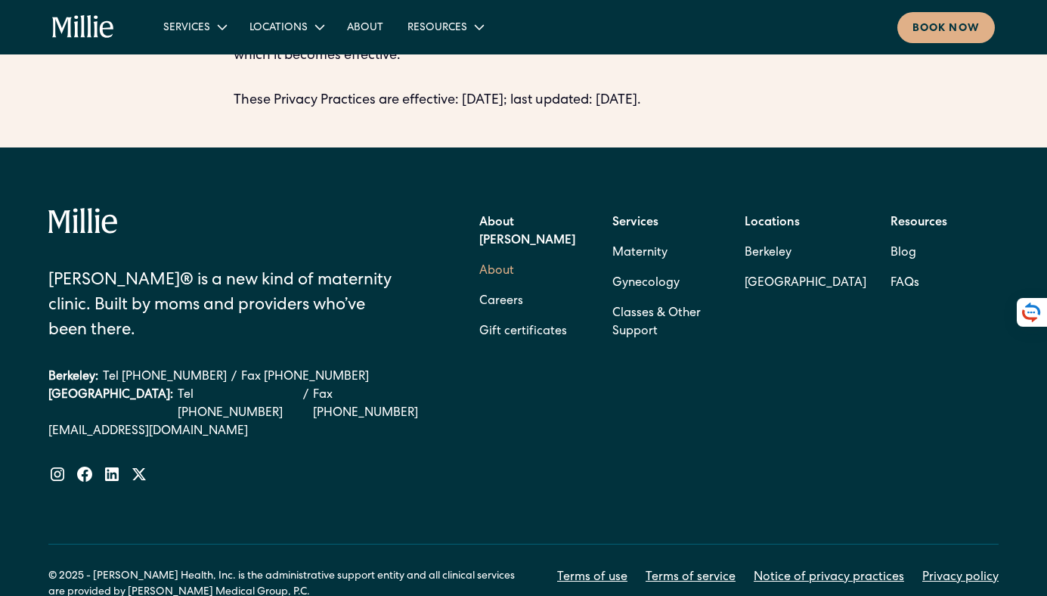
click at [492, 284] on link "About" at bounding box center [496, 271] width 35 height 30
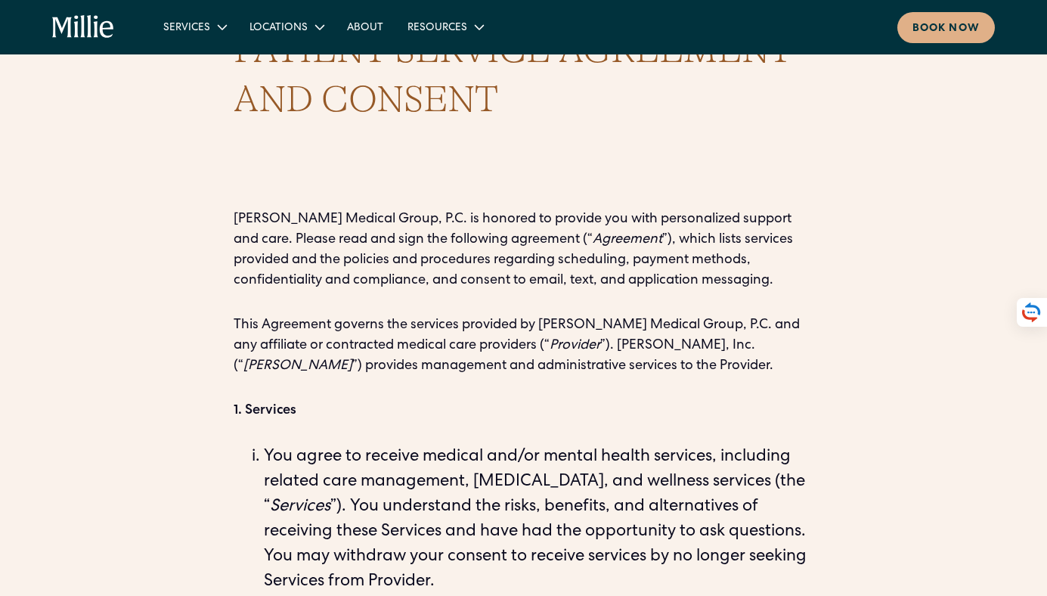
scroll to position [91, 0]
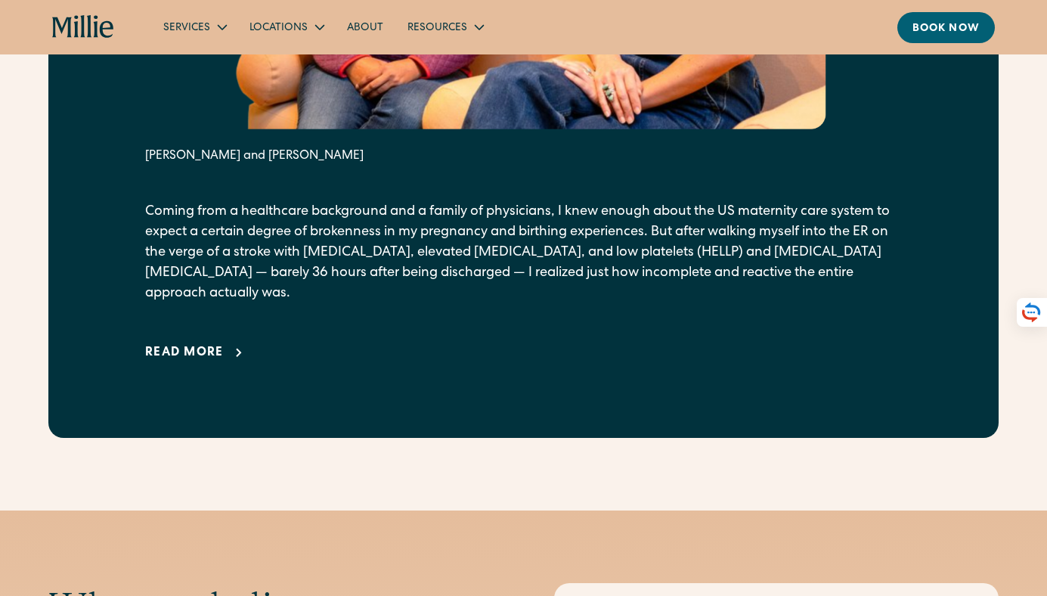
scroll to position [1079, 0]
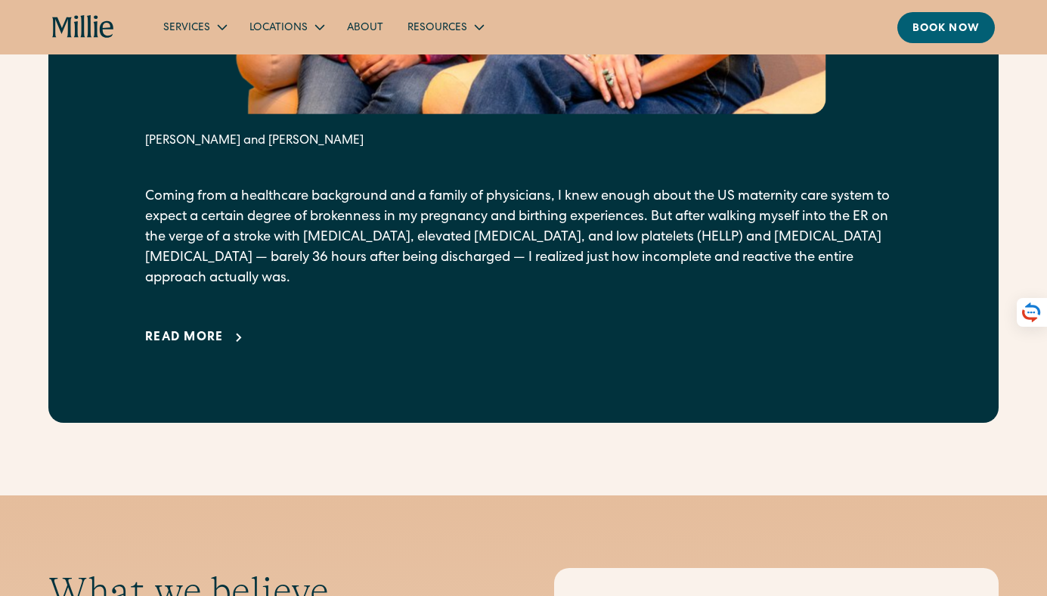
click at [211, 329] on div "Read more" at bounding box center [184, 338] width 79 height 18
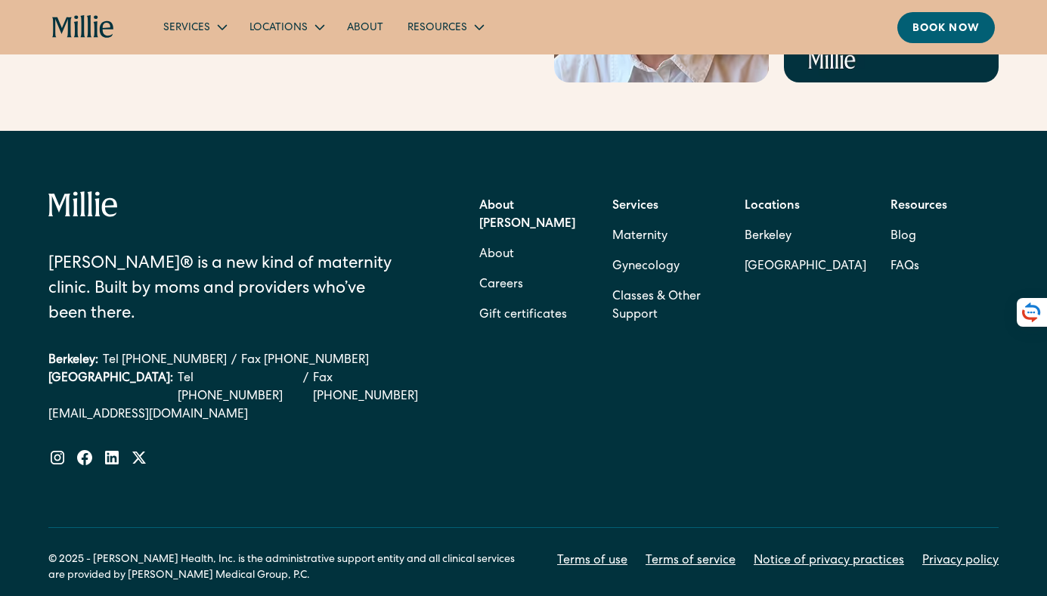
scroll to position [6394, 0]
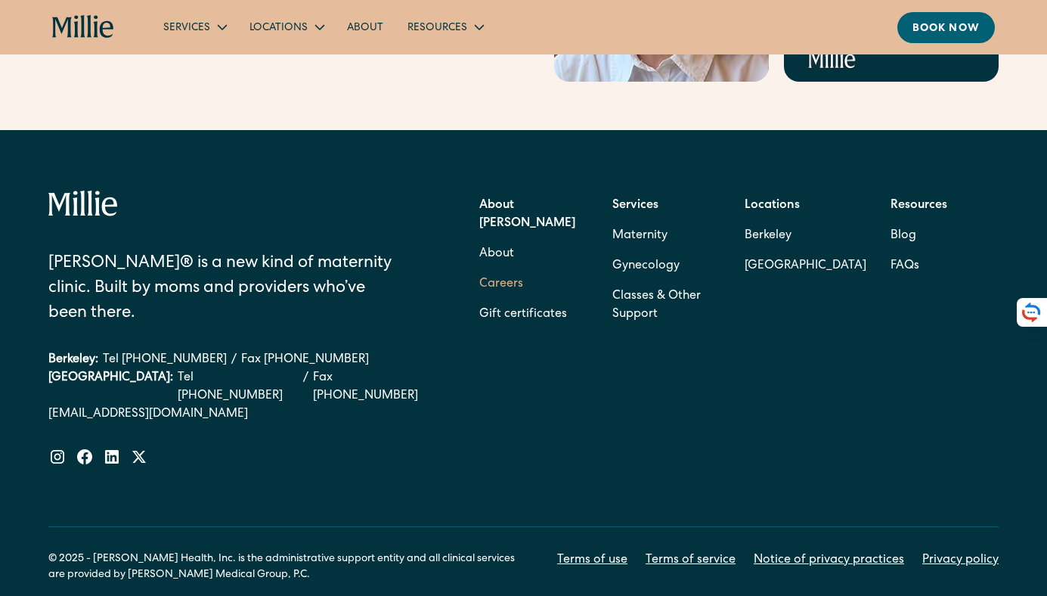
click at [486, 269] on link "Careers" at bounding box center [501, 284] width 44 height 30
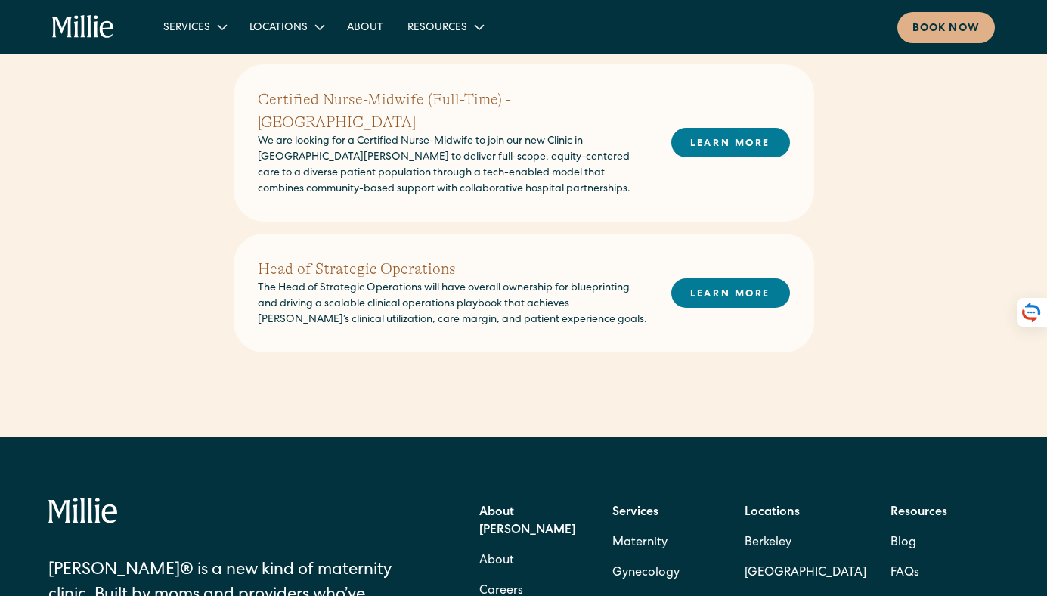
scroll to position [696, 0]
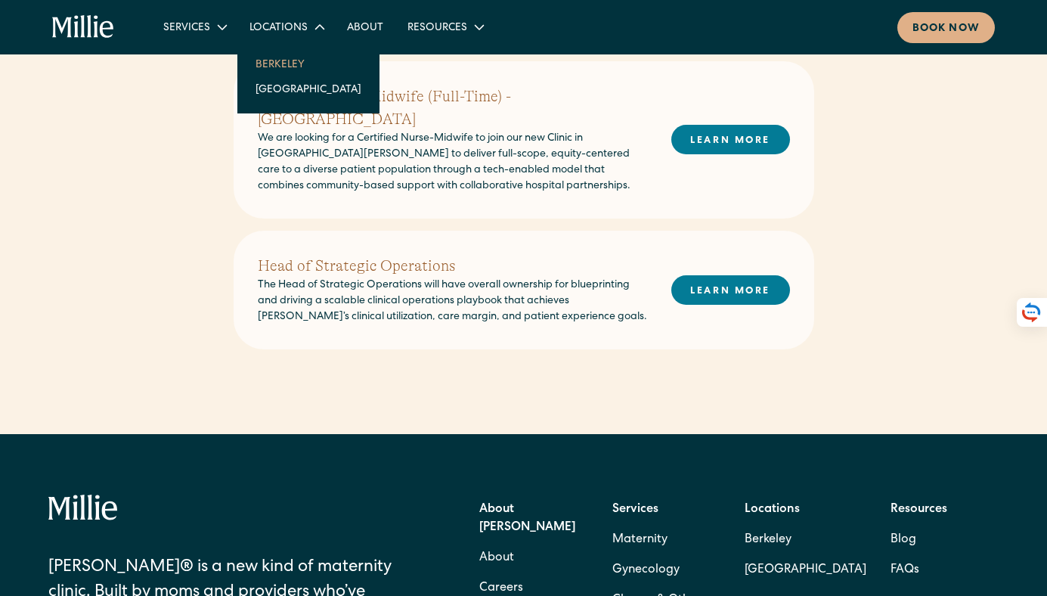
click at [290, 69] on link "Berkeley" at bounding box center [309, 63] width 130 height 25
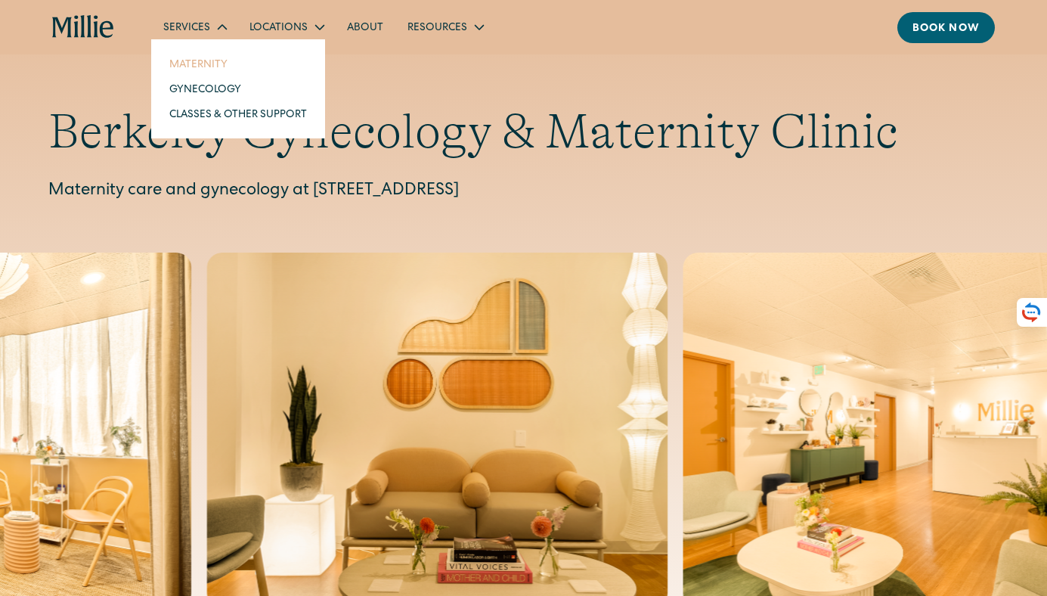
click at [203, 64] on link "Maternity" at bounding box center [238, 63] width 162 height 25
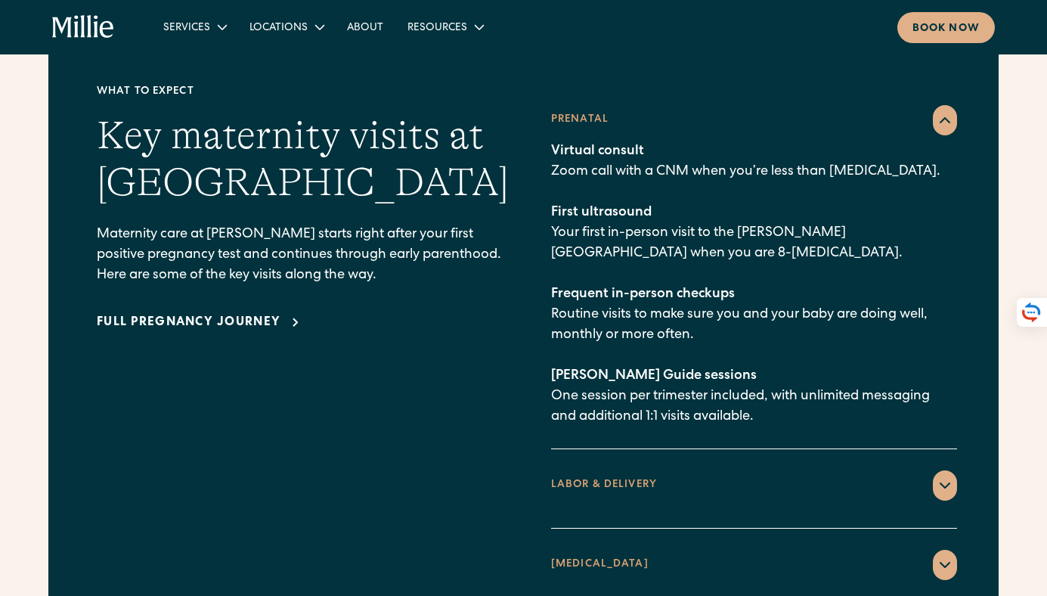
scroll to position [2211, 0]
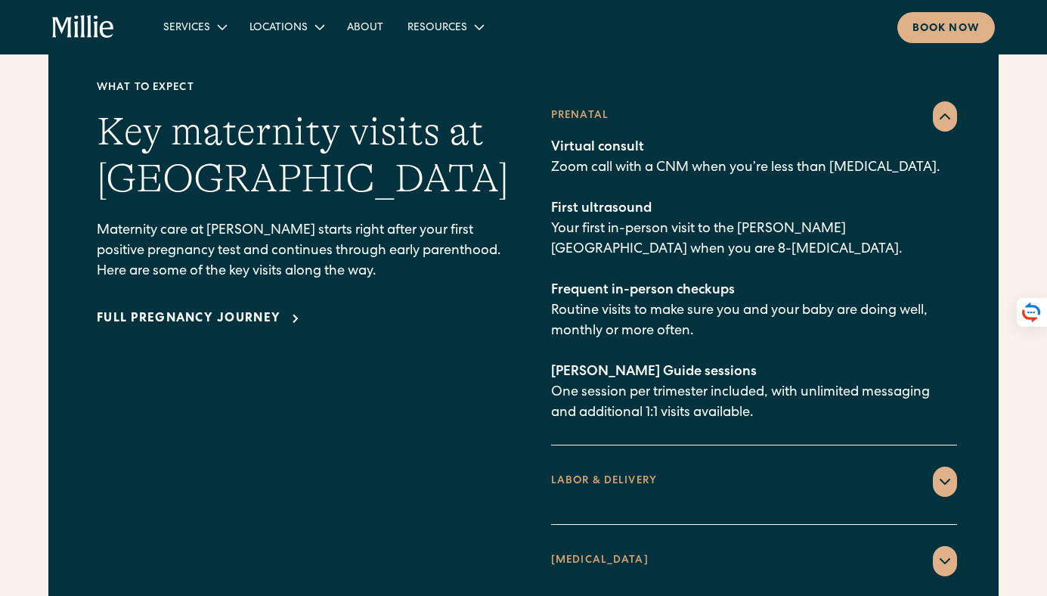
click at [222, 310] on div "Full pregnancy journey" at bounding box center [189, 319] width 184 height 18
click at [184, 310] on div "Full pregnancy journey" at bounding box center [189, 319] width 184 height 18
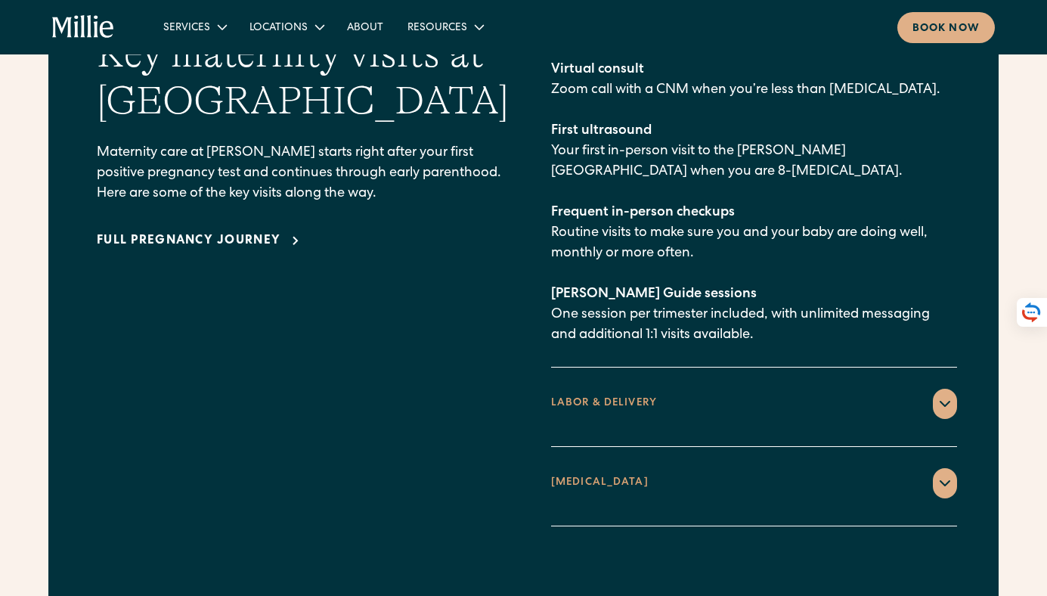
scroll to position [2318, 0]
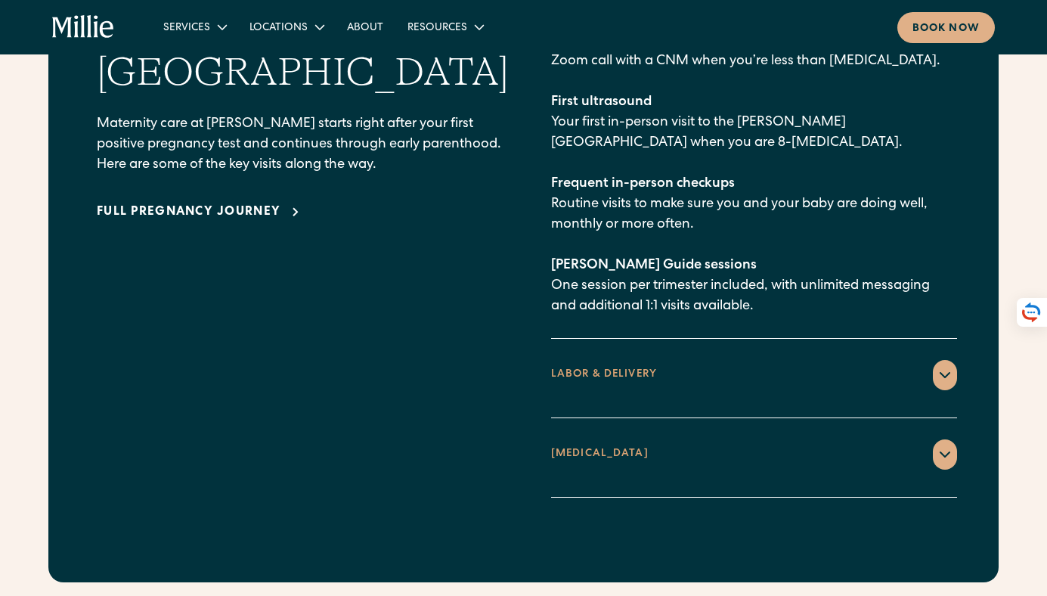
click at [938, 366] on icon at bounding box center [945, 375] width 18 height 18
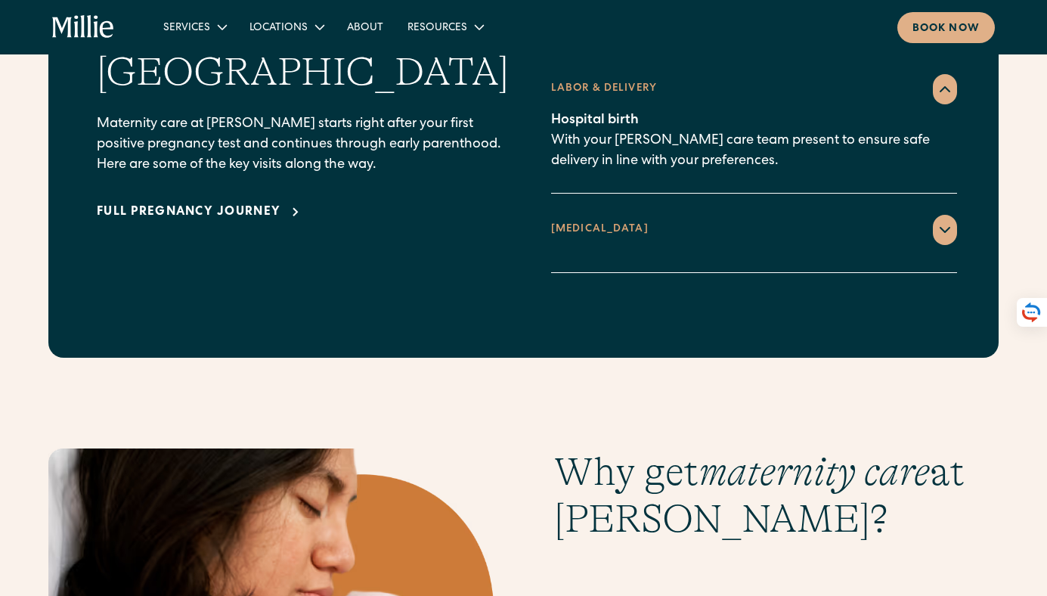
click at [941, 228] on icon at bounding box center [945, 230] width 9 height 5
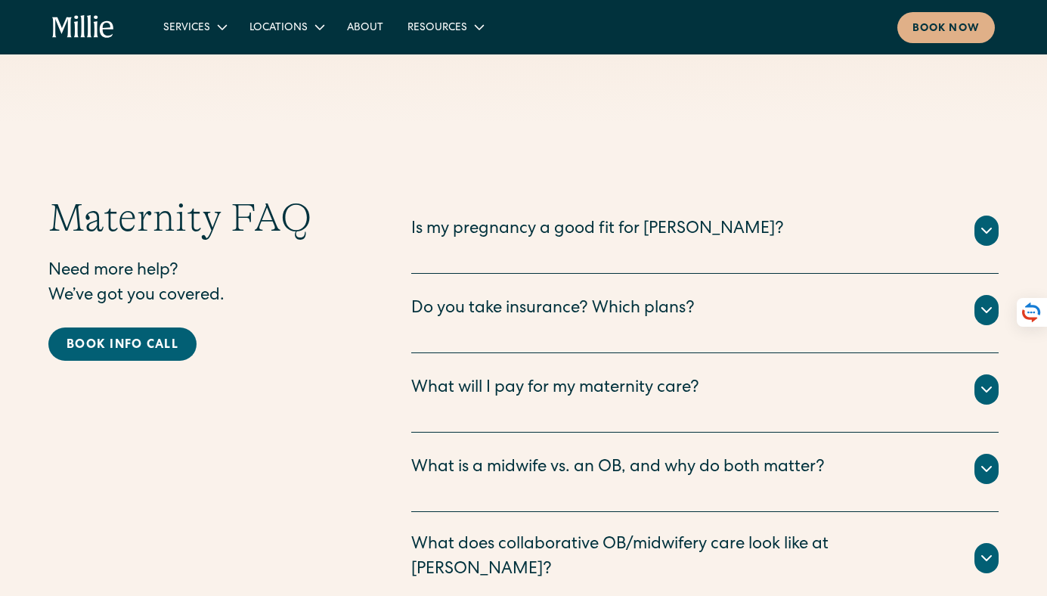
scroll to position [4874, 0]
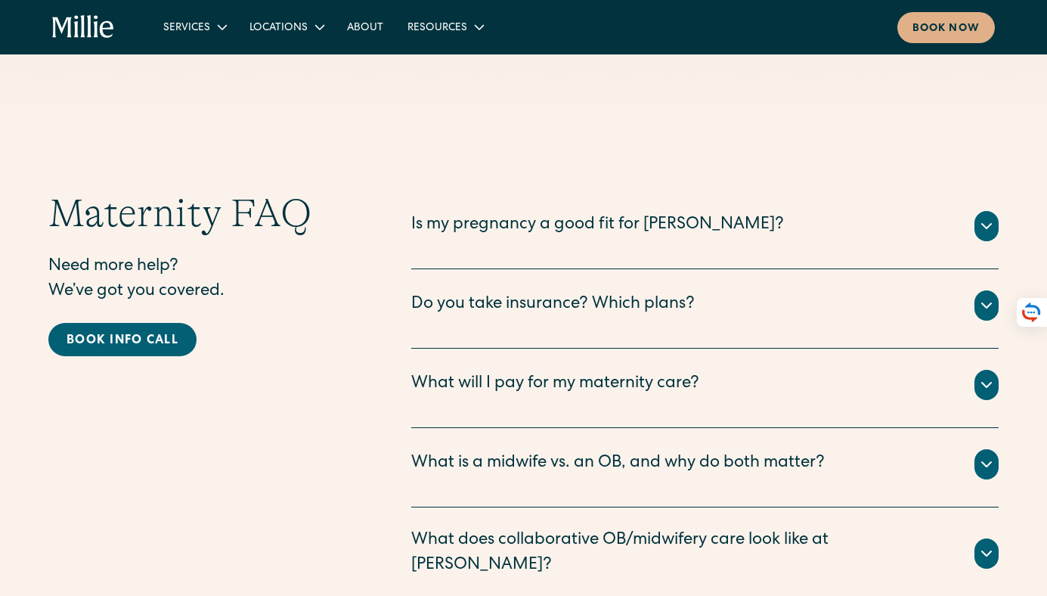
click at [988, 296] on icon at bounding box center [987, 305] width 18 height 18
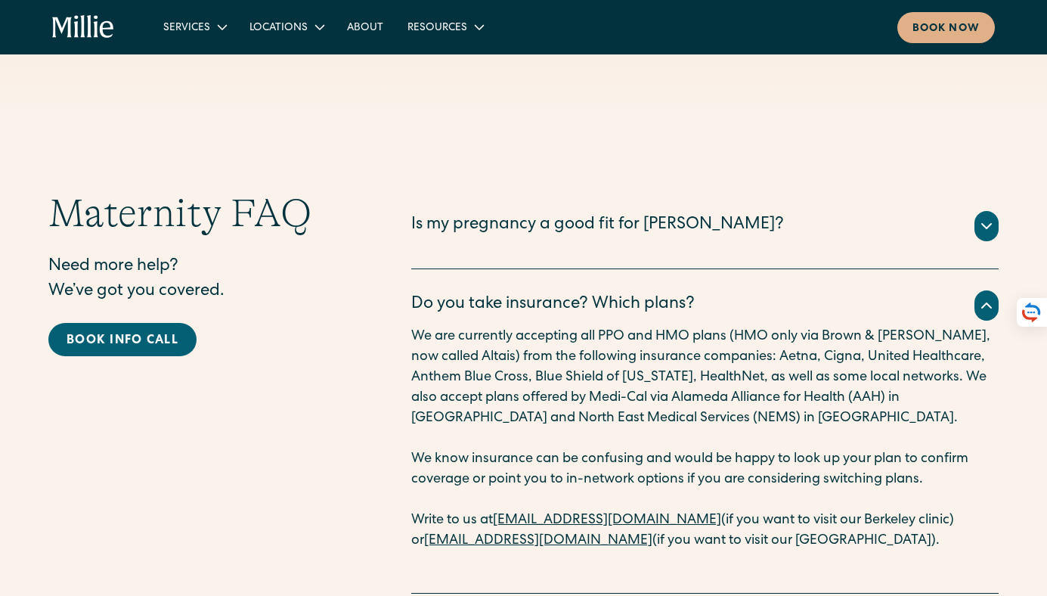
click at [988, 296] on icon at bounding box center [987, 305] width 18 height 18
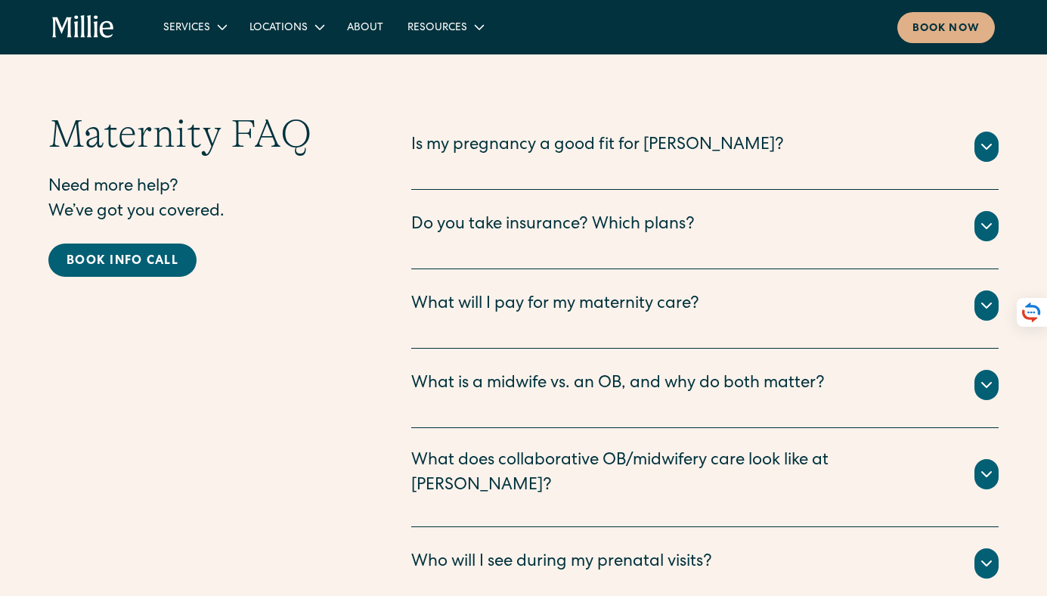
scroll to position [4955, 0]
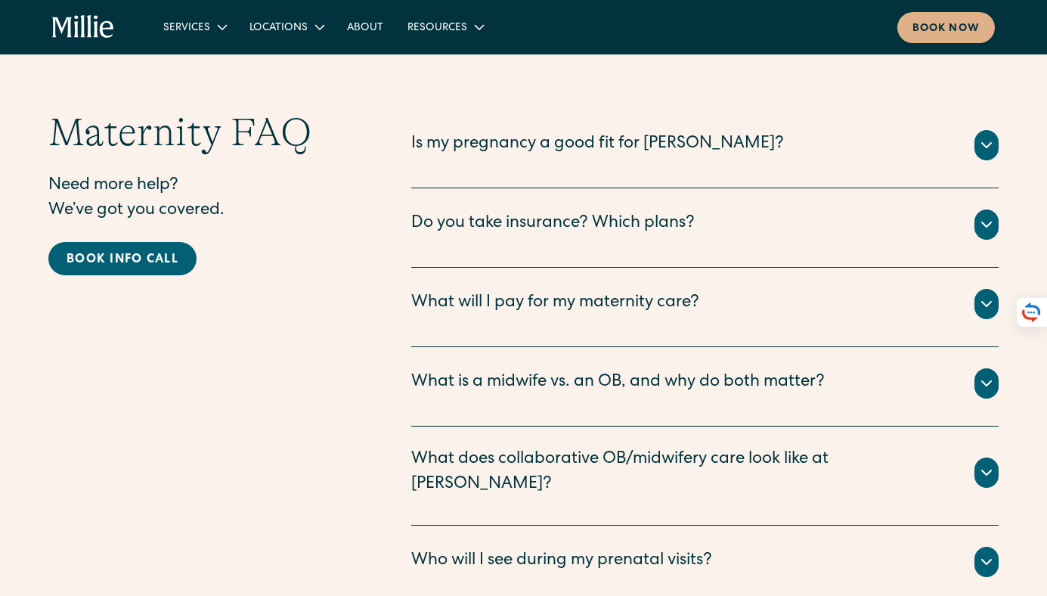
click at [988, 295] on icon at bounding box center [987, 304] width 18 height 18
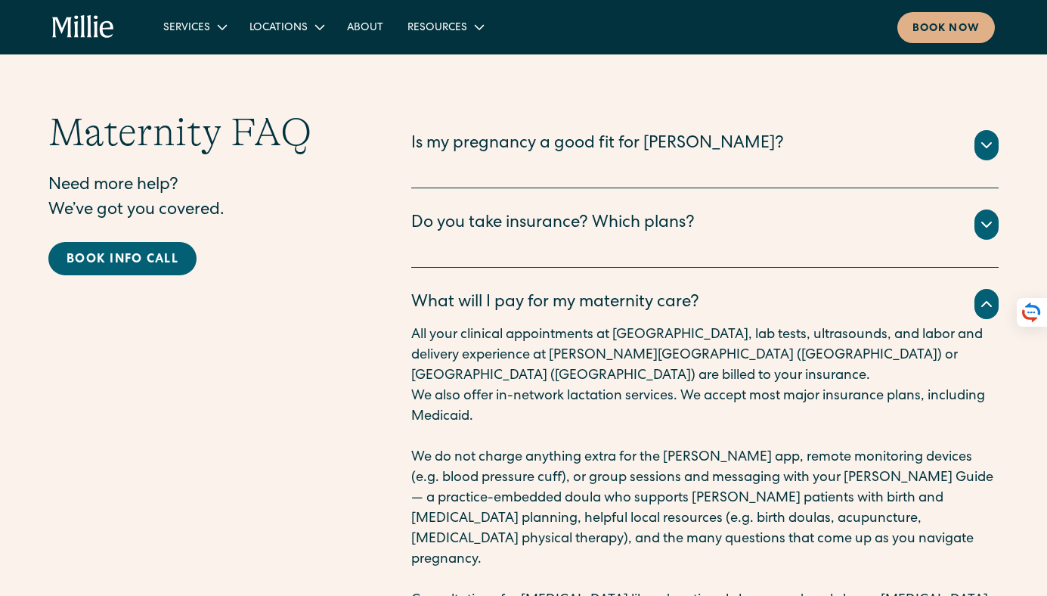
click at [988, 302] on icon at bounding box center [986, 304] width 9 height 5
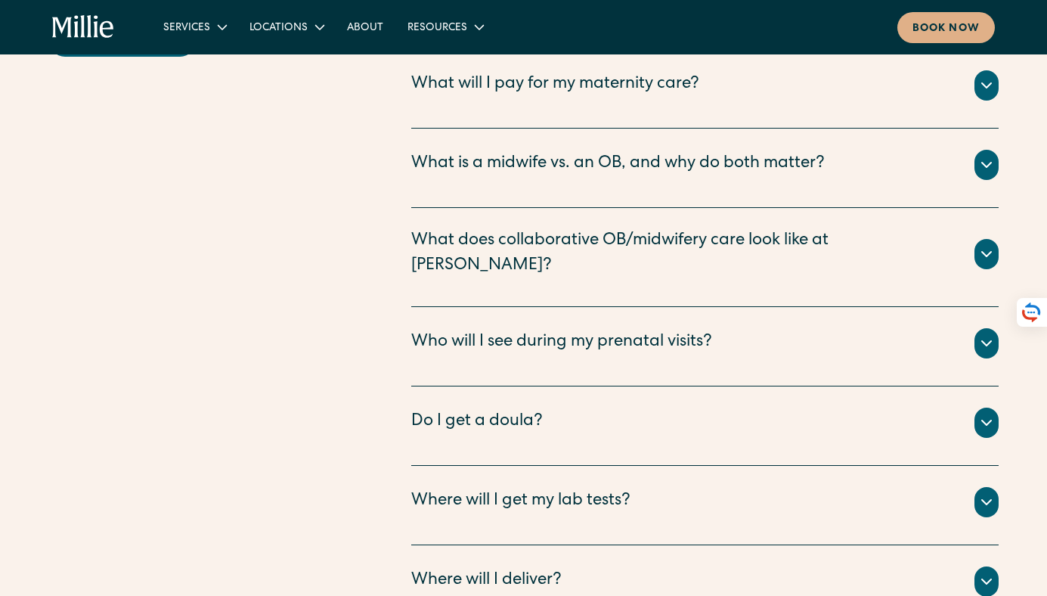
scroll to position [5186, 0]
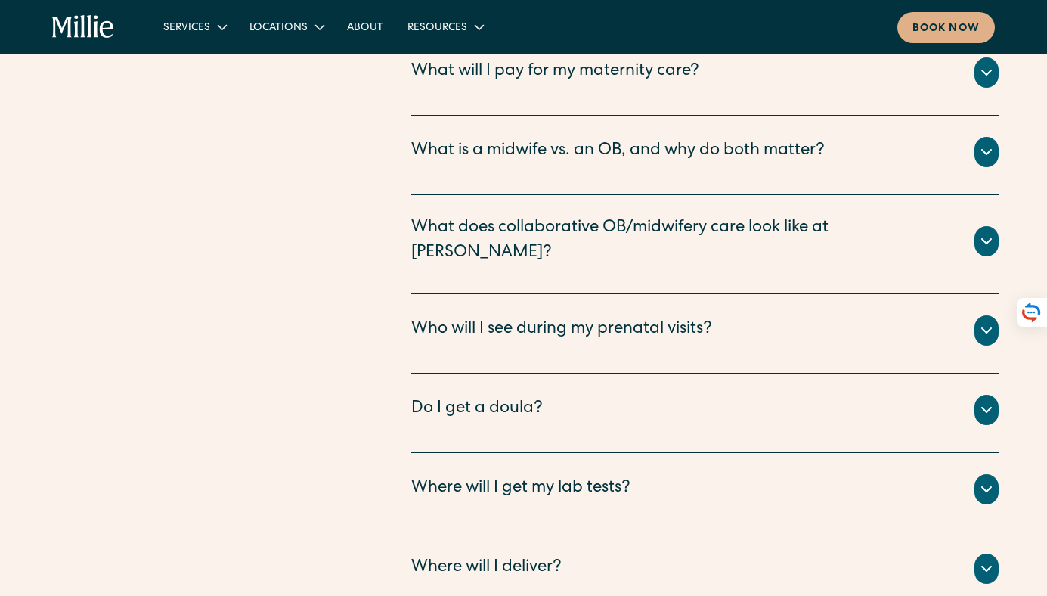
click at [985, 232] on icon at bounding box center [987, 241] width 18 height 18
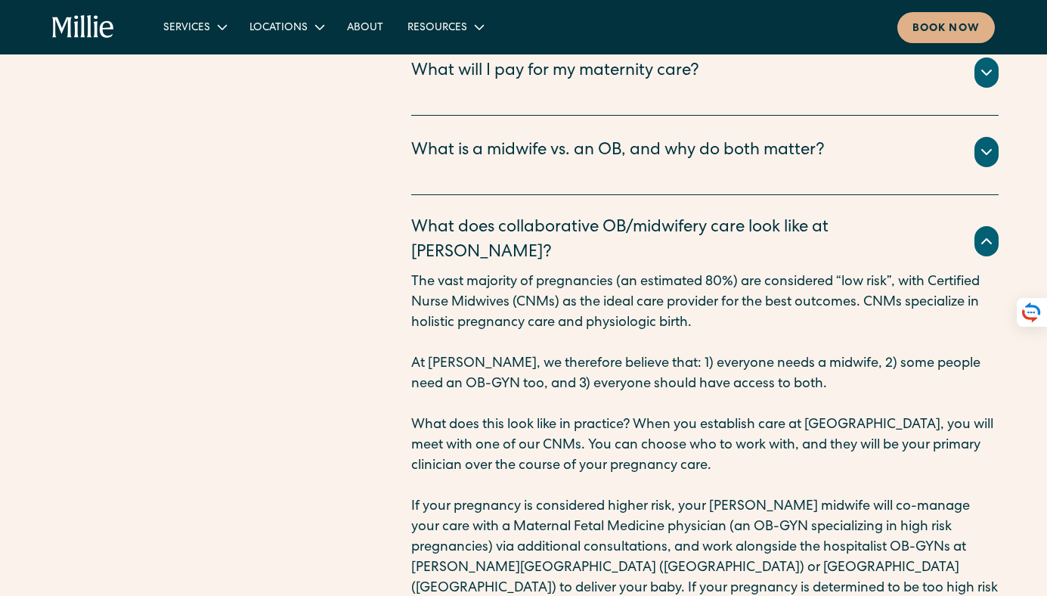
click at [986, 232] on icon at bounding box center [987, 241] width 18 height 18
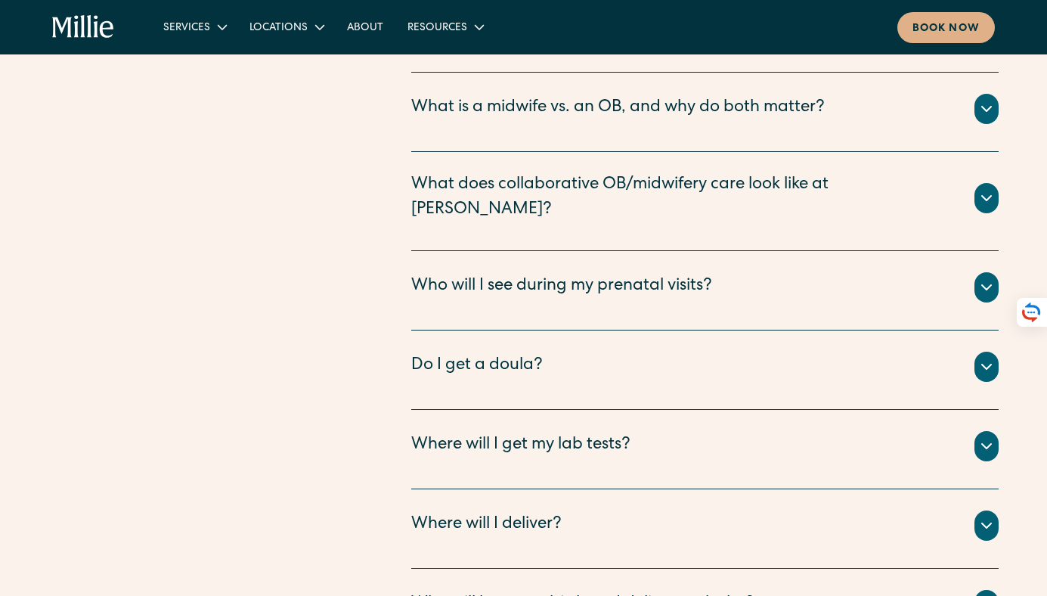
scroll to position [5236, 0]
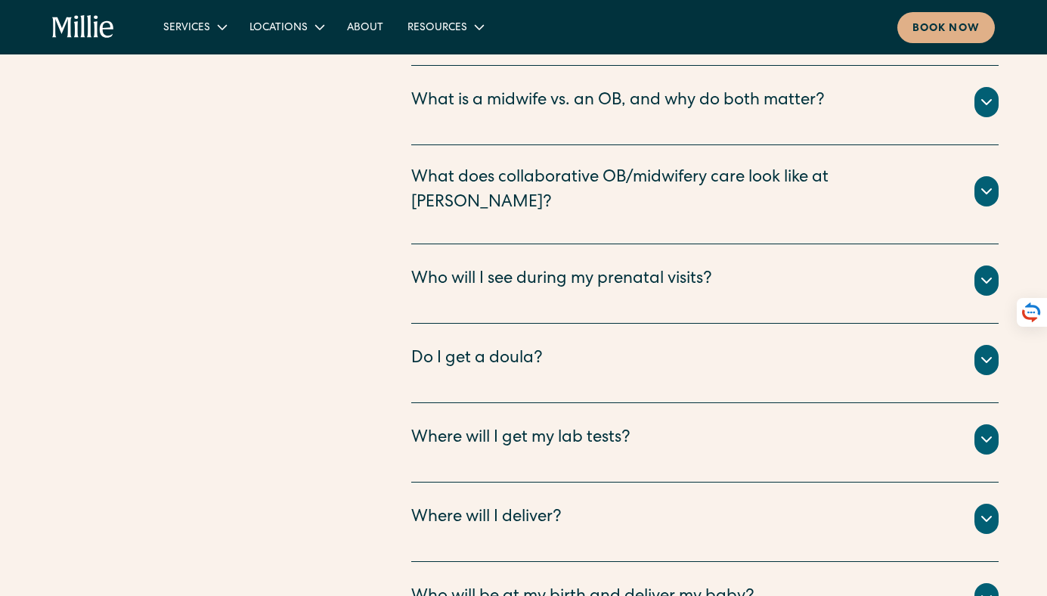
click at [984, 265] on div at bounding box center [987, 280] width 24 height 30
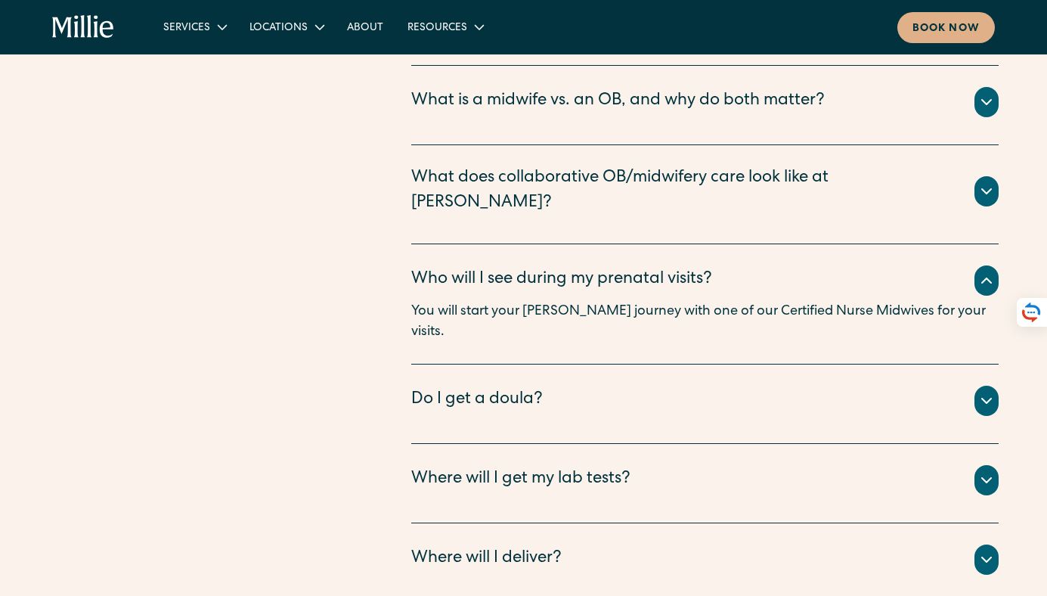
click at [984, 265] on div at bounding box center [987, 280] width 24 height 30
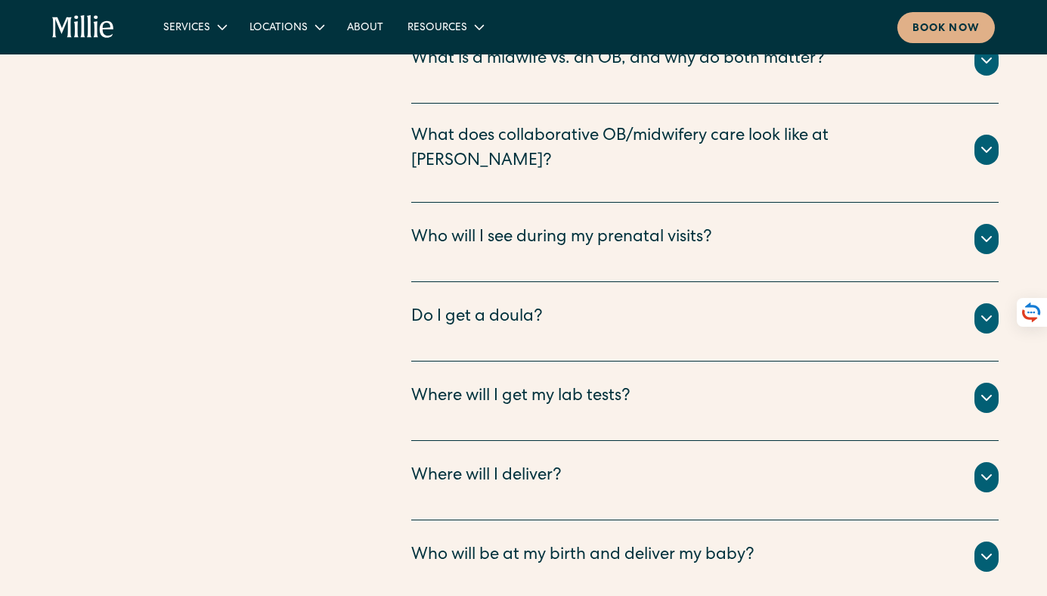
scroll to position [5281, 0]
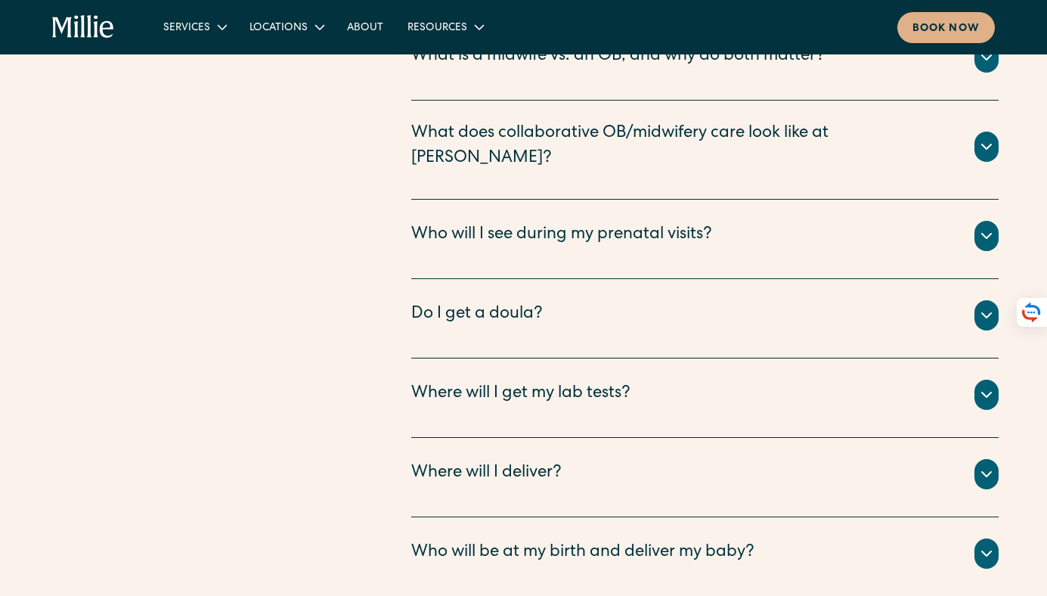
click at [986, 313] on icon at bounding box center [986, 315] width 9 height 5
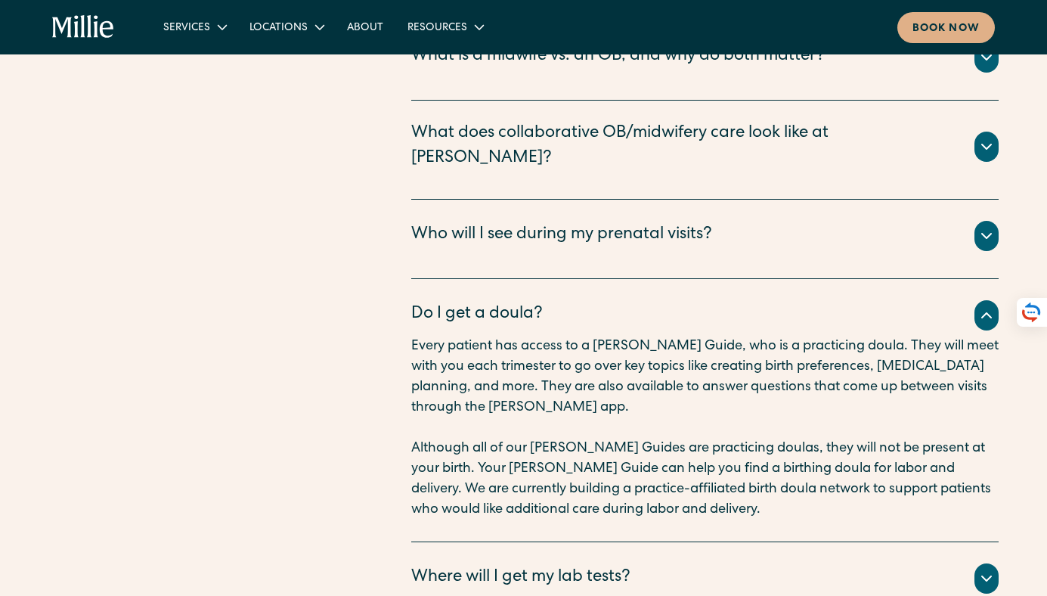
click at [986, 306] on icon at bounding box center [987, 315] width 18 height 18
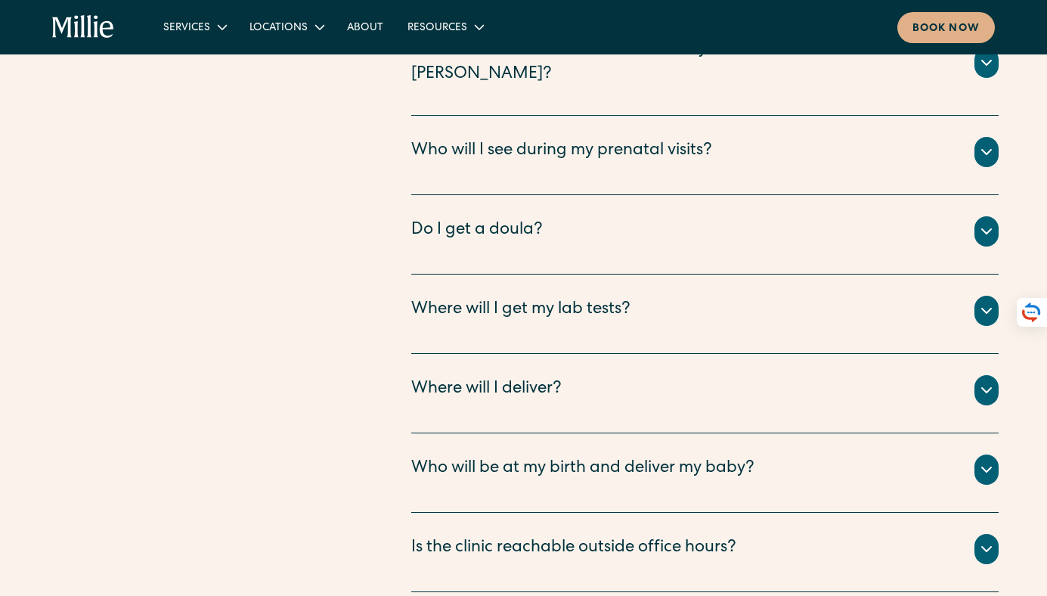
scroll to position [5378, 0]
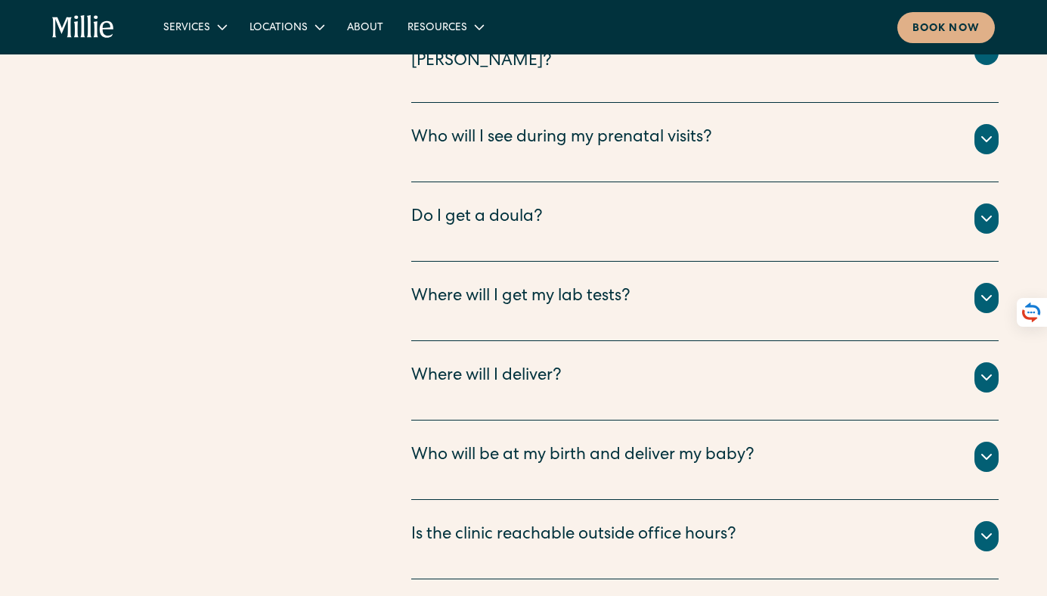
click at [988, 296] on icon at bounding box center [986, 298] width 9 height 5
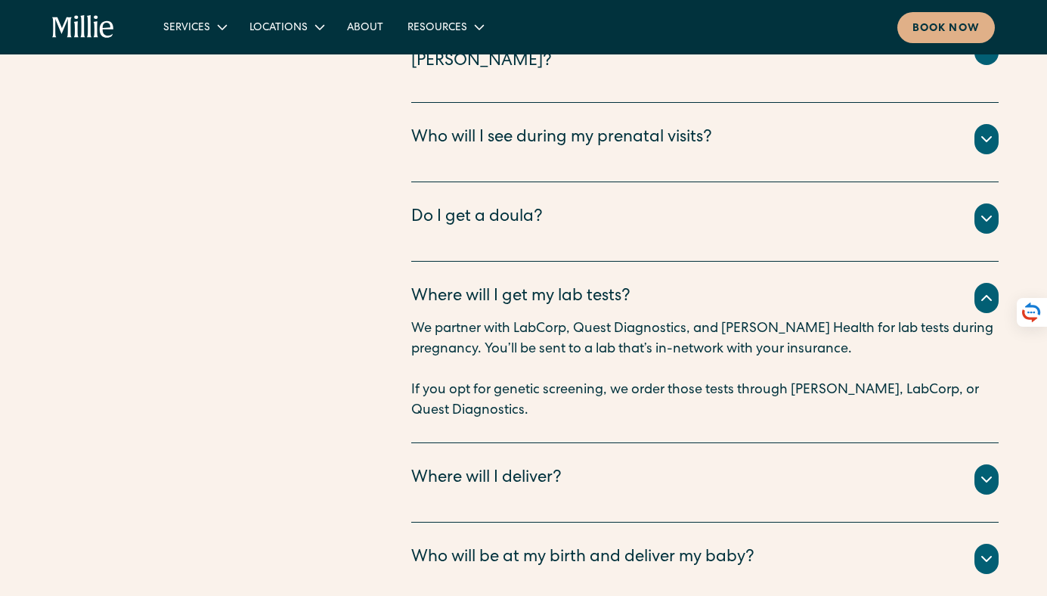
click at [988, 289] on icon at bounding box center [987, 298] width 18 height 18
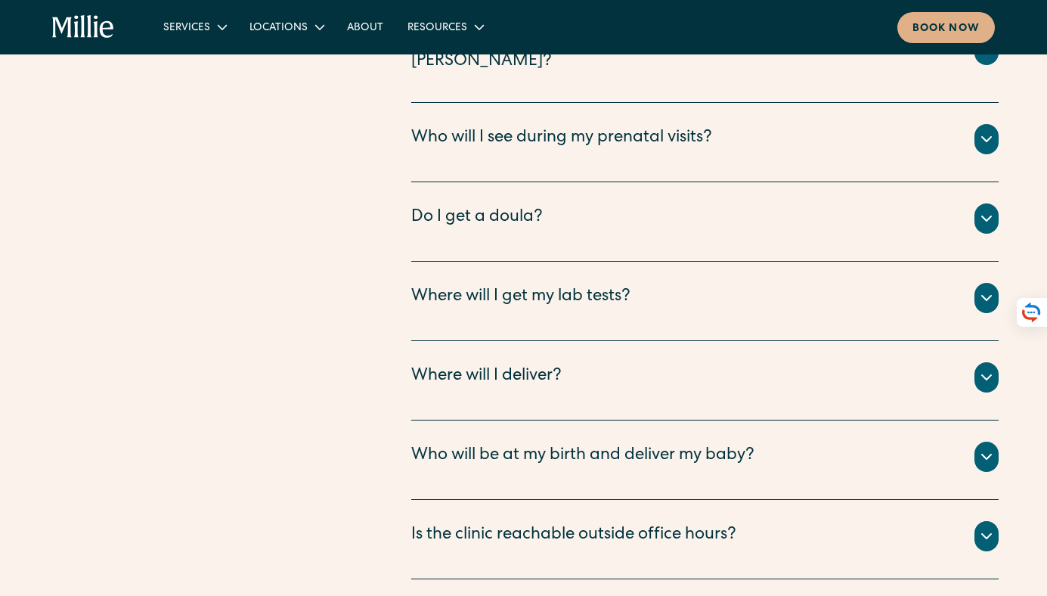
click at [991, 368] on icon at bounding box center [987, 377] width 18 height 18
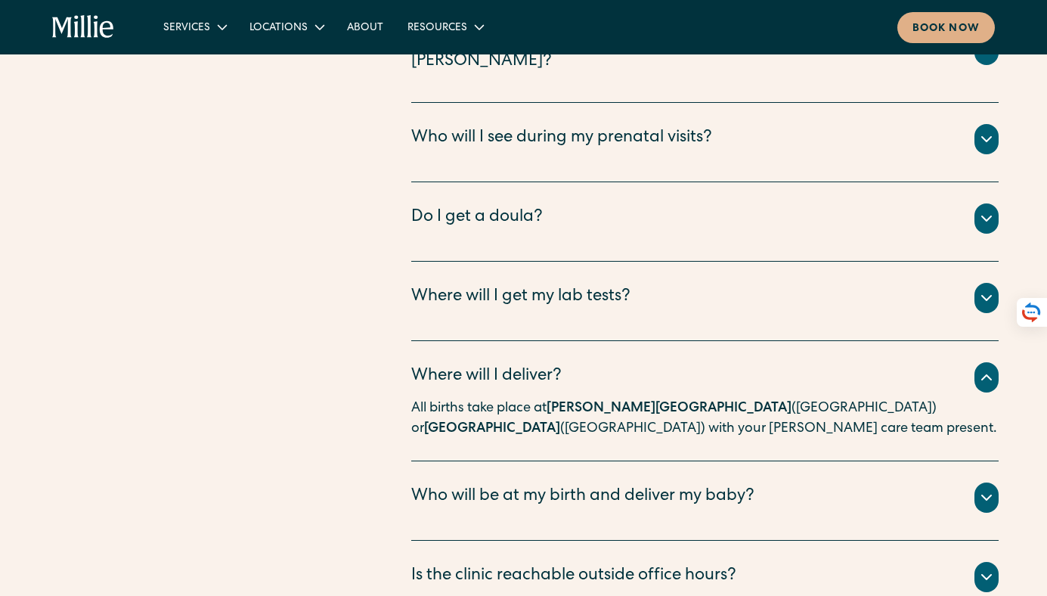
click at [991, 368] on icon at bounding box center [987, 377] width 18 height 18
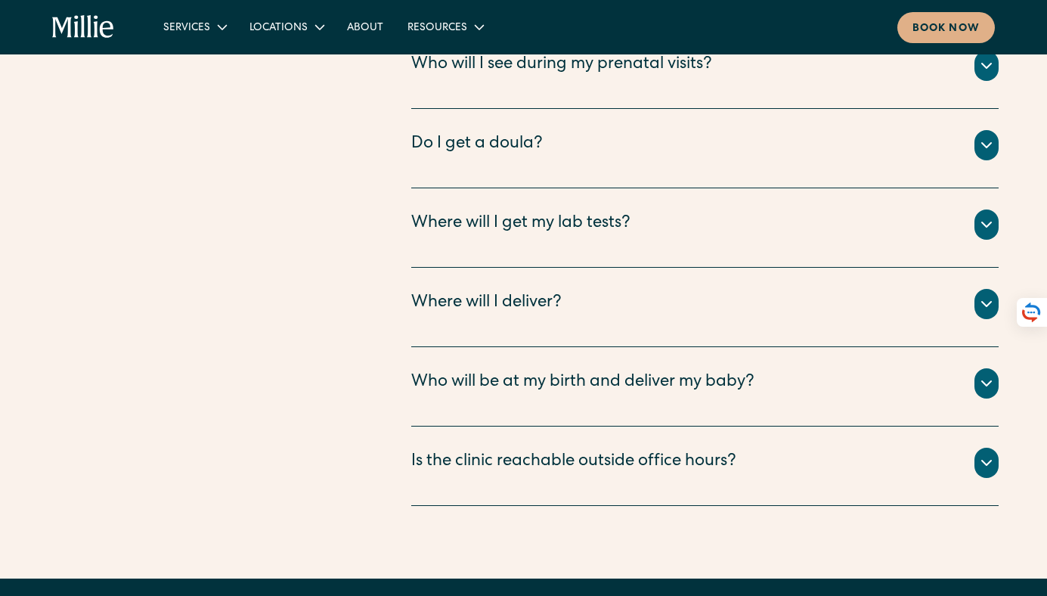
scroll to position [5452, 0]
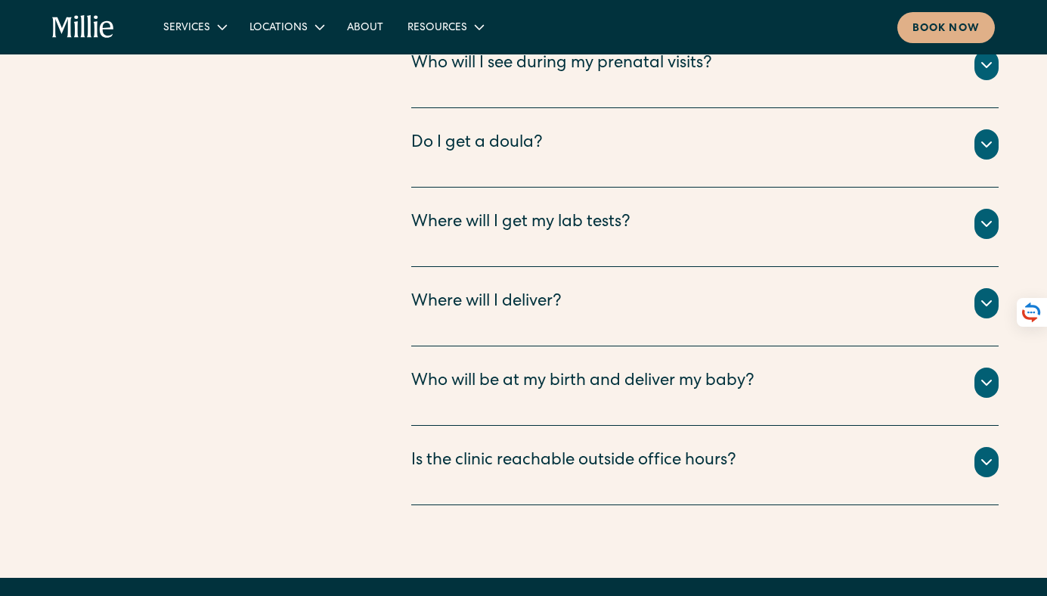
click at [988, 374] on icon at bounding box center [987, 383] width 18 height 18
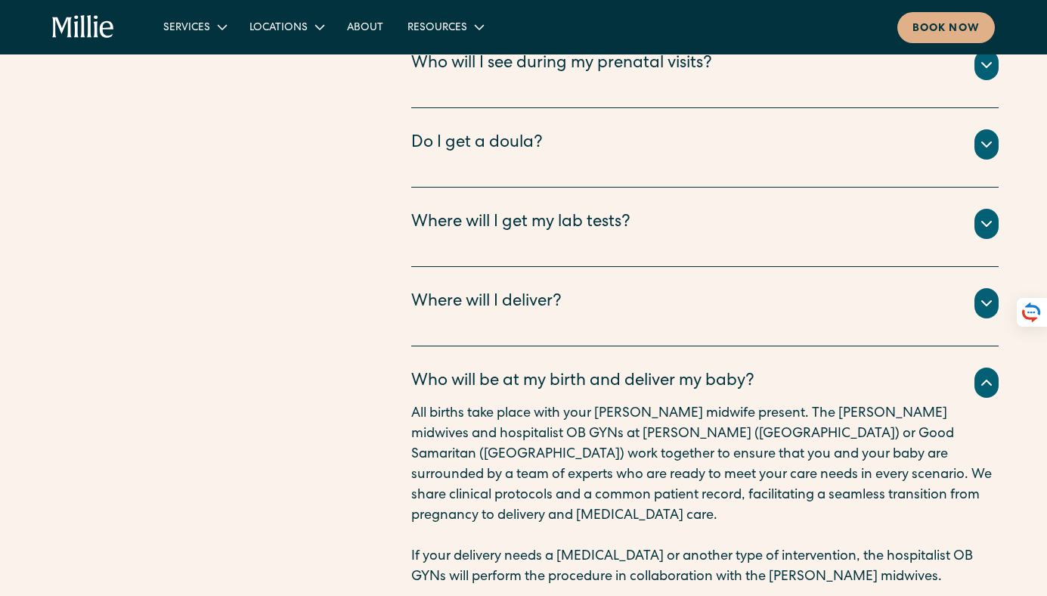
click at [988, 374] on icon at bounding box center [987, 383] width 18 height 18
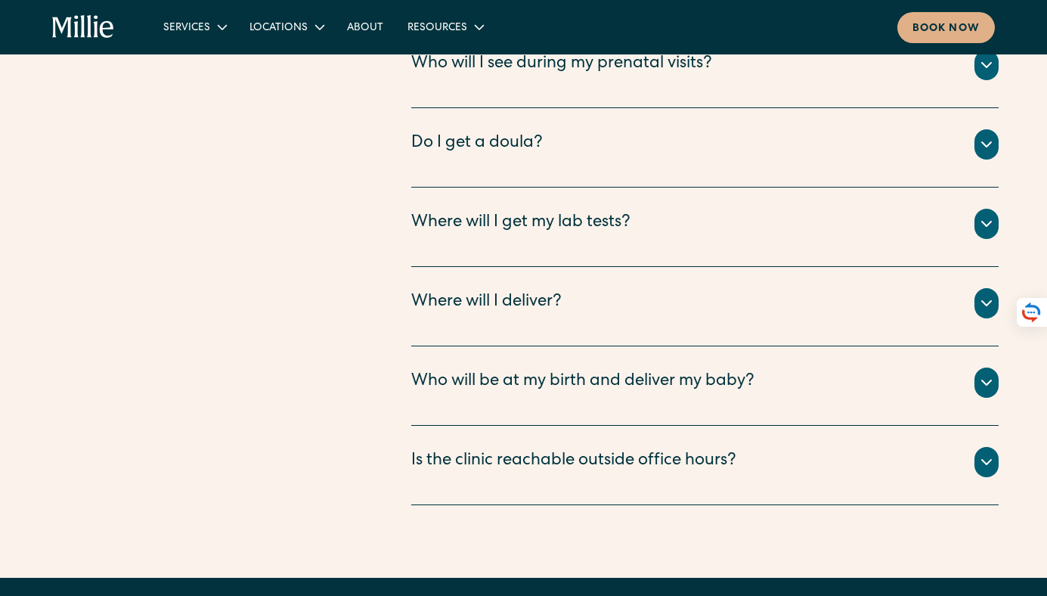
click at [979, 447] on div at bounding box center [987, 462] width 24 height 30
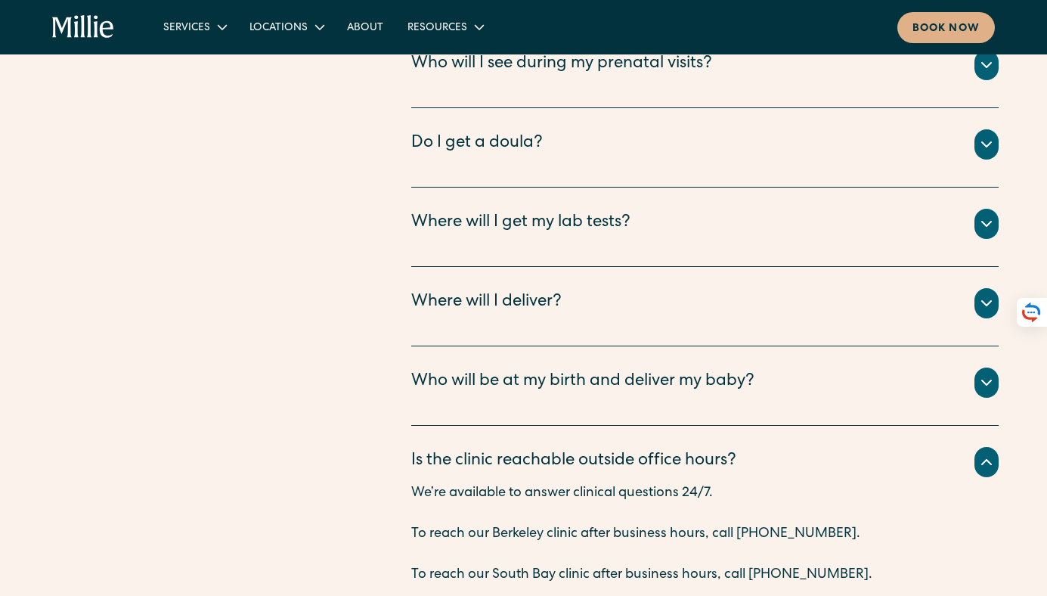
click at [981, 447] on div at bounding box center [987, 462] width 24 height 30
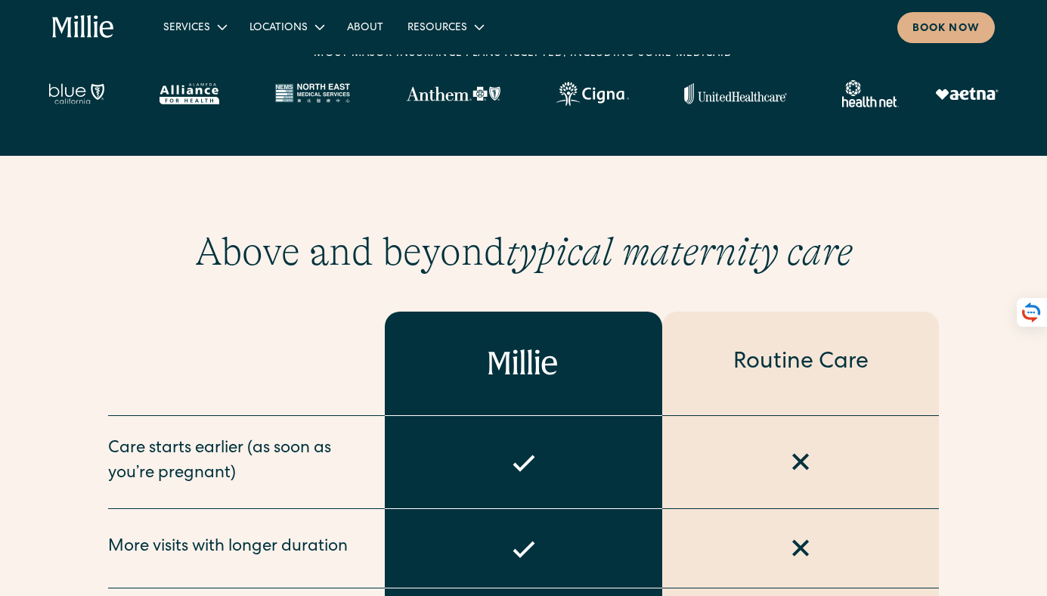
scroll to position [0, 0]
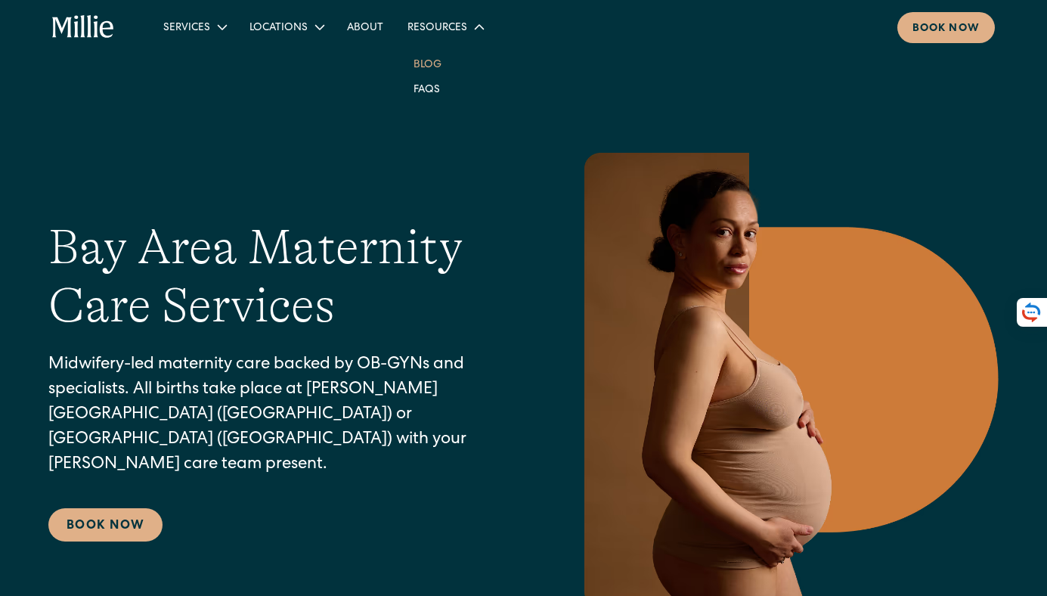
click at [424, 58] on link "Blog" at bounding box center [428, 63] width 52 height 25
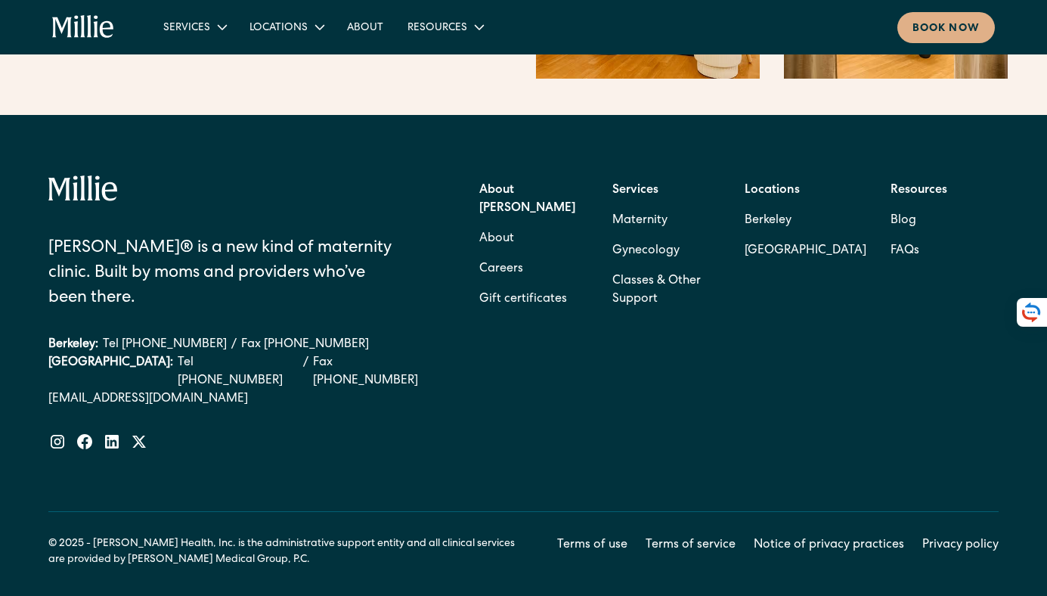
scroll to position [2499, 0]
